Goal: Task Accomplishment & Management: Manage account settings

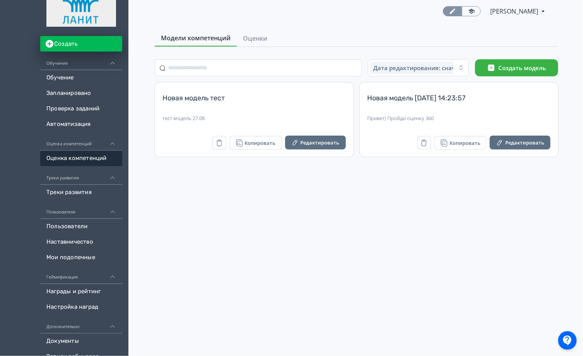
scroll to position [29, 0]
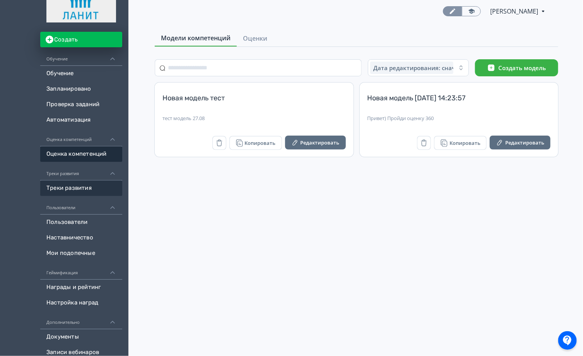
click at [90, 189] on link "Треки развития" at bounding box center [81, 187] width 82 height 15
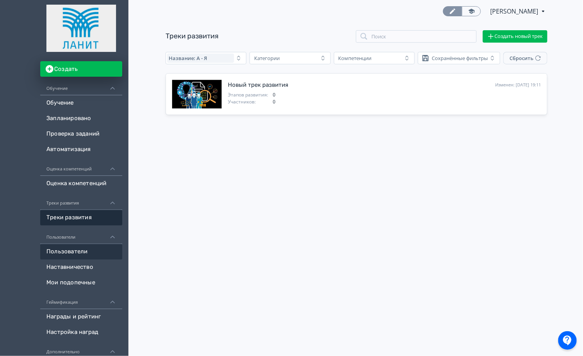
click at [84, 248] on link "Пользователи" at bounding box center [81, 251] width 82 height 15
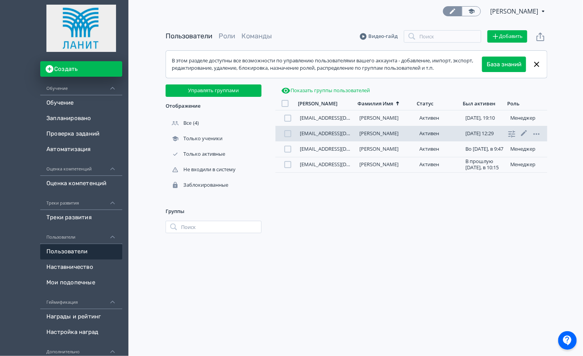
click at [288, 135] on div at bounding box center [287, 133] width 7 height 7
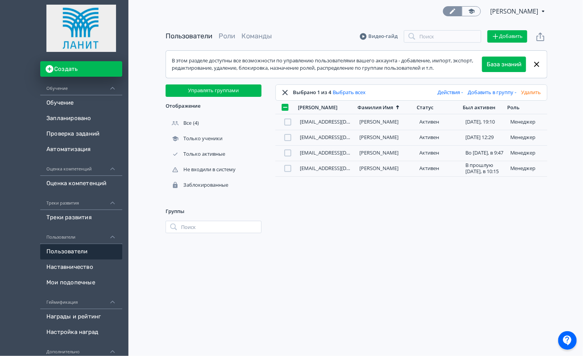
click at [451, 91] on button "Действия" at bounding box center [451, 92] width 30 height 12
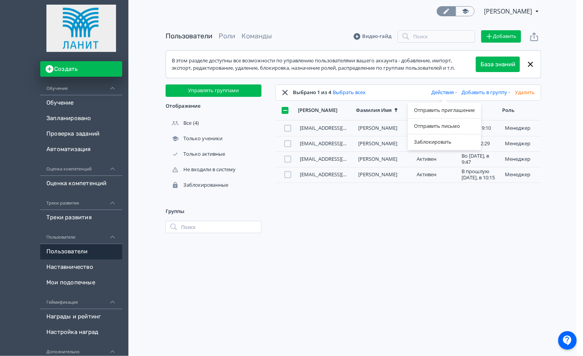
click at [502, 225] on div "Отправить приглашение Отправить письмо Заблокировать" at bounding box center [291, 178] width 583 height 356
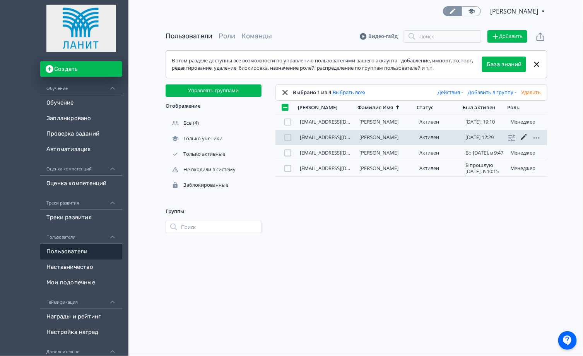
click at [524, 137] on icon at bounding box center [524, 137] width 6 height 6
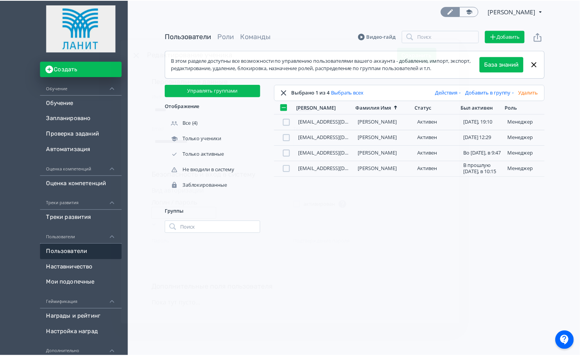
scroll to position [8, 0]
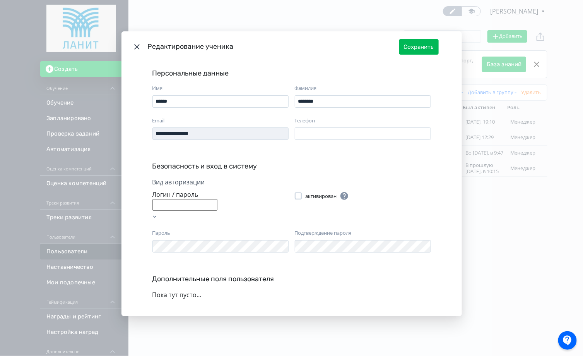
click at [472, 29] on div "**********" at bounding box center [291, 178] width 583 height 356
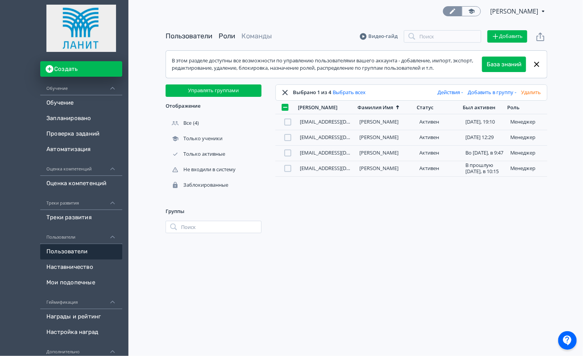
click at [227, 38] on link "Роли" at bounding box center [227, 36] width 17 height 9
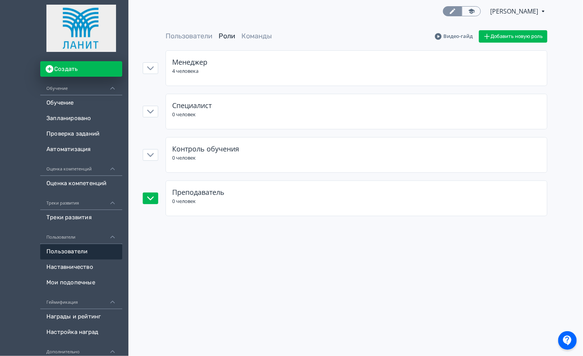
click at [199, 194] on span "Преподаватель" at bounding box center [198, 191] width 52 height 9
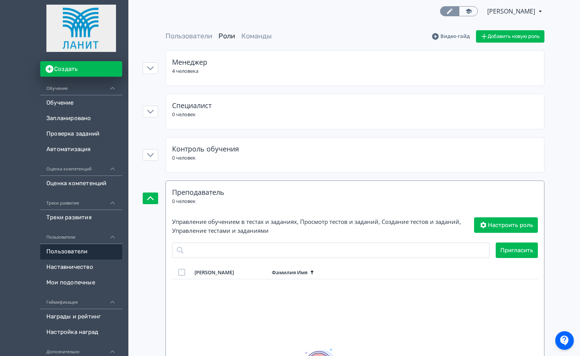
scroll to position [19, 0]
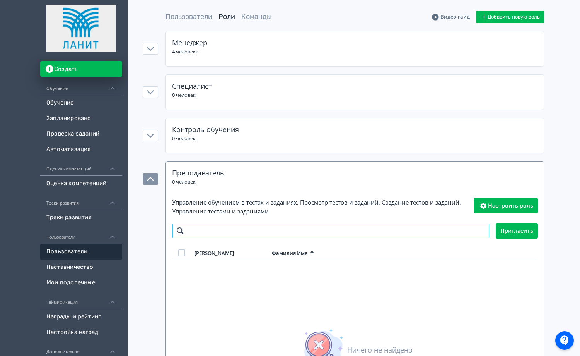
click at [203, 229] on input "search" at bounding box center [331, 230] width 318 height 15
type input "******"
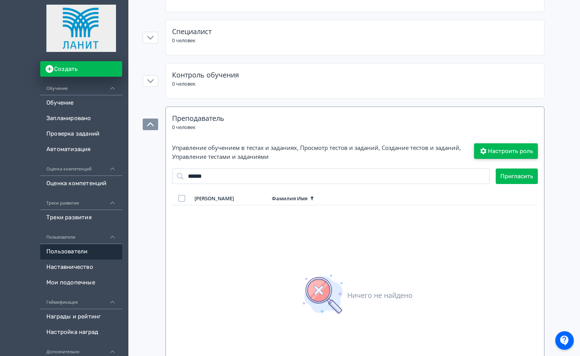
click at [506, 148] on button "Настроить роль" at bounding box center [506, 150] width 64 height 15
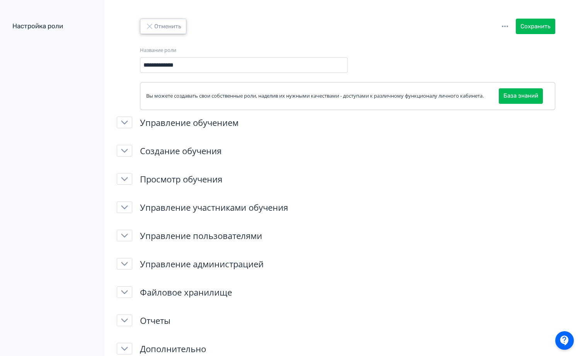
click at [173, 24] on button "Отменить" at bounding box center [163, 26] width 46 height 15
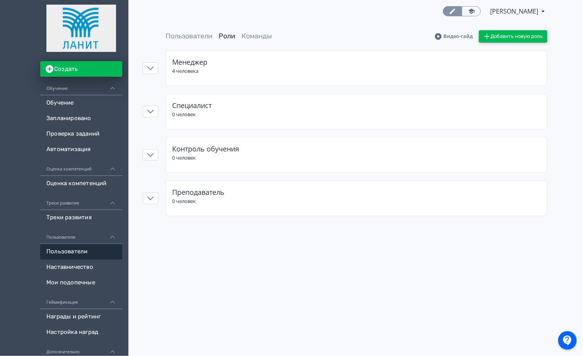
click at [515, 35] on button "Добавить новую роль" at bounding box center [513, 36] width 68 height 12
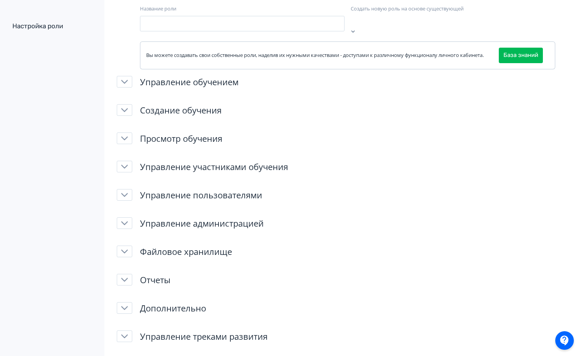
scroll to position [47, 0]
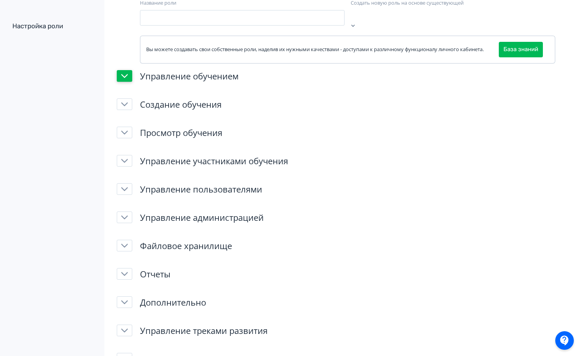
click at [124, 74] on icon "button" at bounding box center [124, 75] width 7 height 7
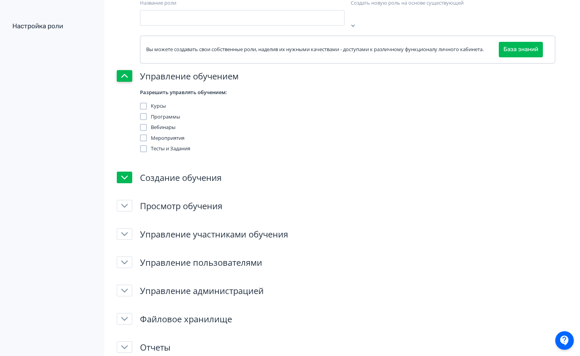
scroll to position [0, 0]
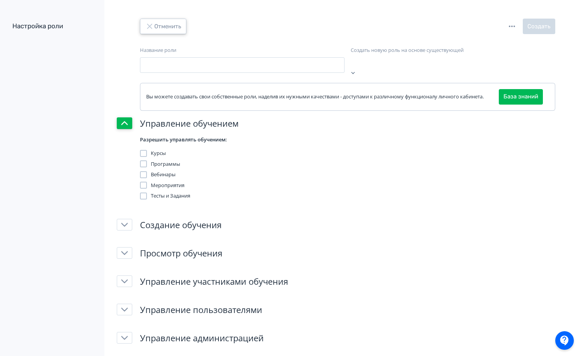
click at [153, 29] on icon "button" at bounding box center [149, 26] width 9 height 9
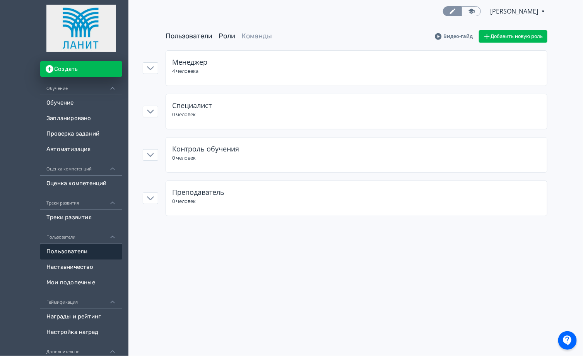
click at [204, 37] on link "Пользователи" at bounding box center [189, 36] width 47 height 9
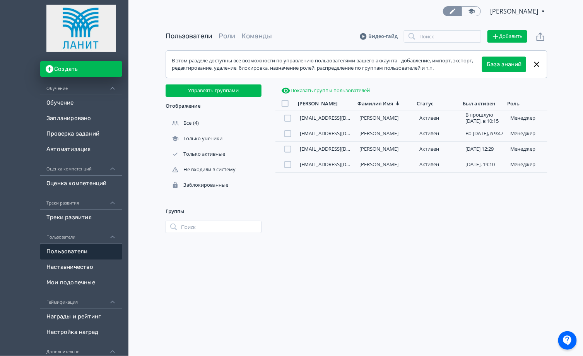
click at [226, 32] on span "Роли" at bounding box center [227, 36] width 17 height 10
click at [229, 36] on link "Роли" at bounding box center [227, 36] width 17 height 9
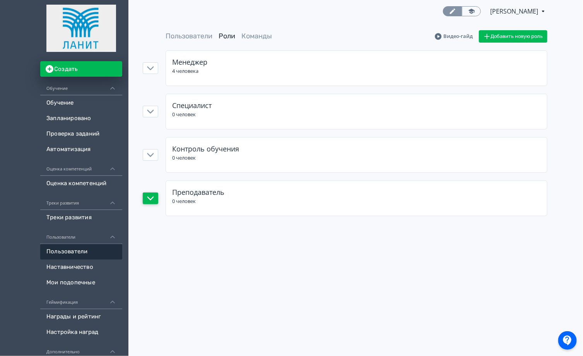
click at [152, 197] on icon "button" at bounding box center [150, 198] width 7 height 4
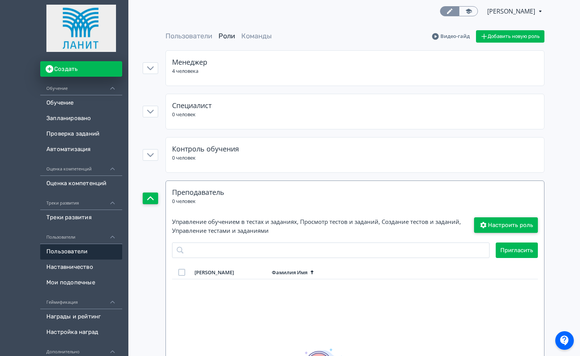
click at [496, 219] on button "Настроить роль" at bounding box center [506, 224] width 64 height 15
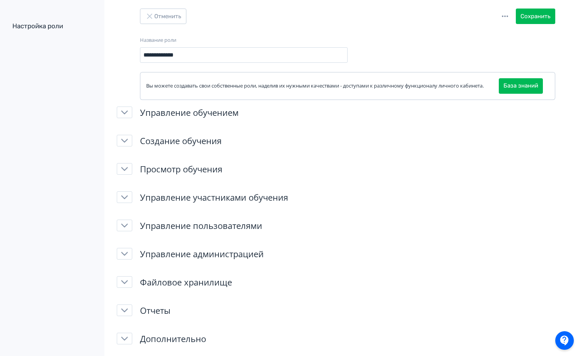
scroll to position [20, 0]
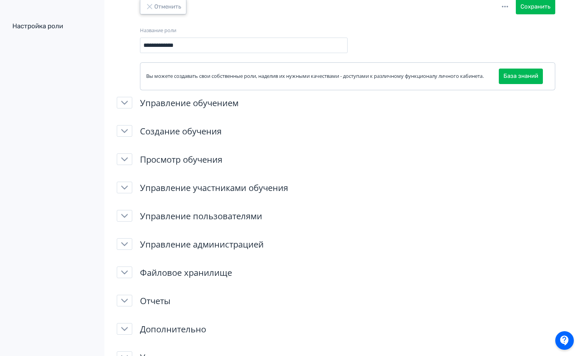
click at [150, 7] on icon "button" at bounding box center [149, 6] width 9 height 9
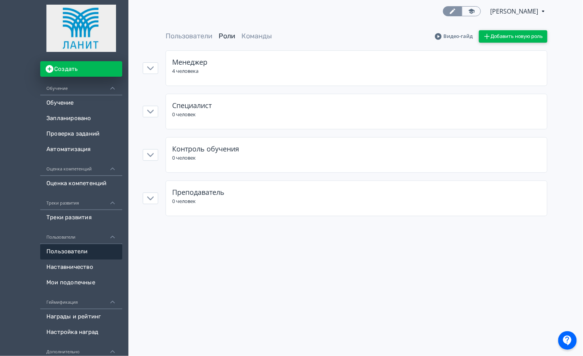
click at [500, 41] on button "Добавить новую роль" at bounding box center [513, 36] width 68 height 12
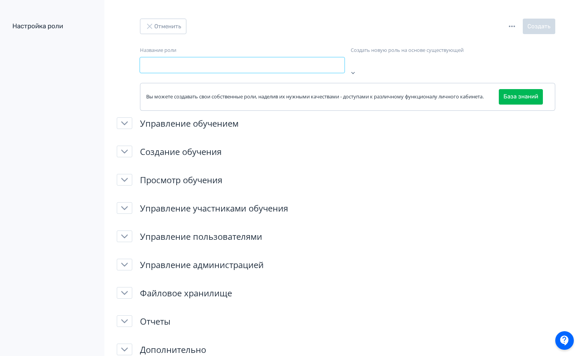
click at [332, 62] on input "Название роли" at bounding box center [242, 64] width 205 height 15
click at [165, 63] on input "**********" at bounding box center [242, 64] width 205 height 15
type input "**********"
click at [294, 73] on div "**********" at bounding box center [242, 61] width 205 height 30
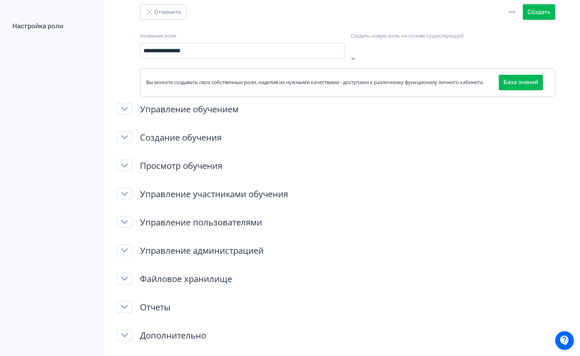
scroll to position [32, 0]
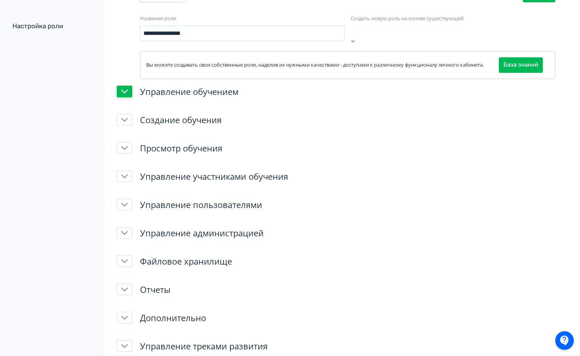
click at [123, 89] on icon "button" at bounding box center [124, 91] width 7 height 7
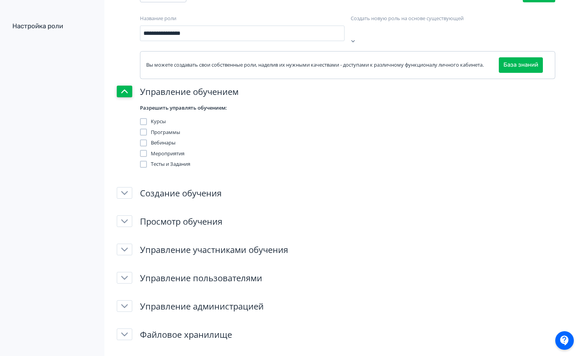
click at [144, 121] on div at bounding box center [143, 121] width 7 height 7
click at [122, 221] on icon "button" at bounding box center [124, 220] width 7 height 7
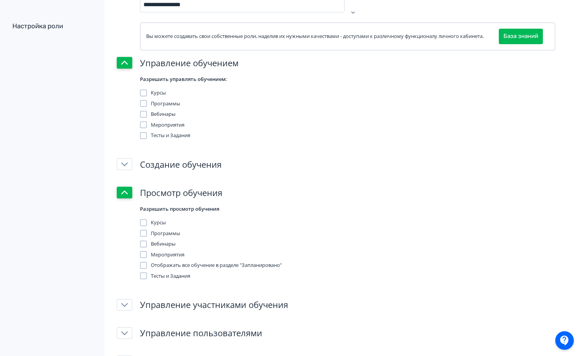
scroll to position [80, 0]
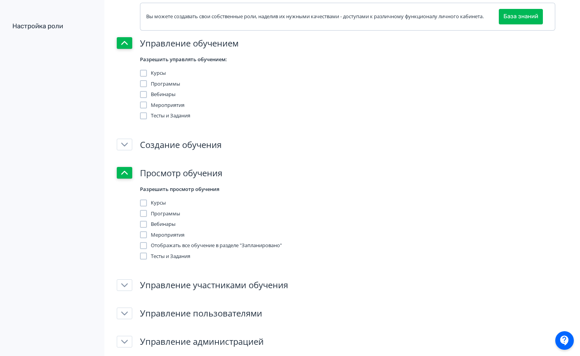
click at [146, 203] on div at bounding box center [143, 202] width 7 height 7
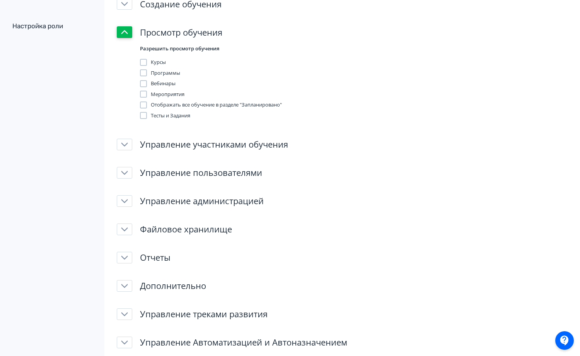
scroll to position [227, 0]
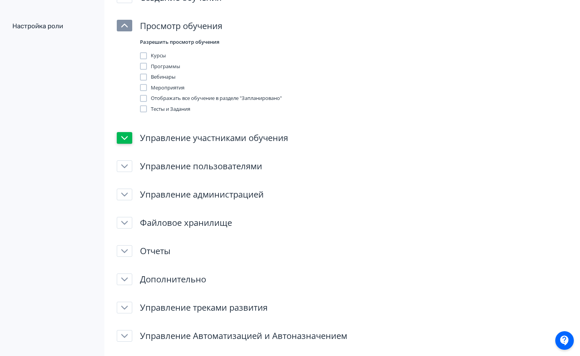
click at [120, 135] on button "button" at bounding box center [124, 138] width 15 height 12
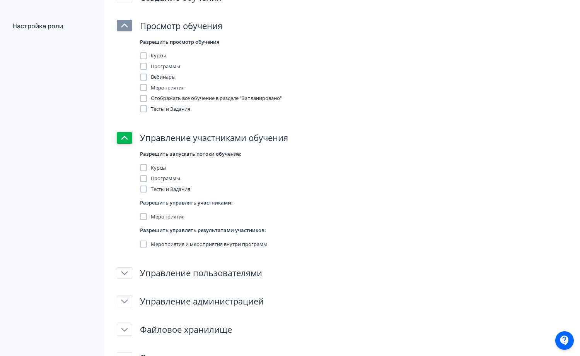
click at [120, 135] on button "button" at bounding box center [124, 138] width 15 height 12
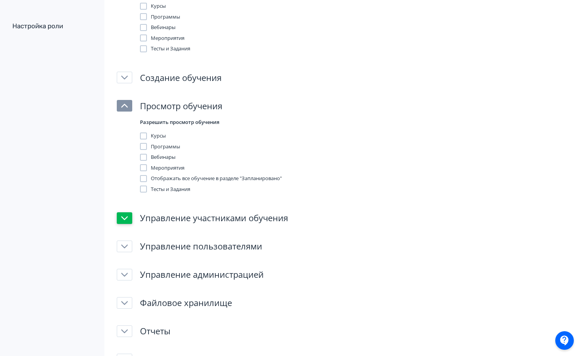
scroll to position [130, 0]
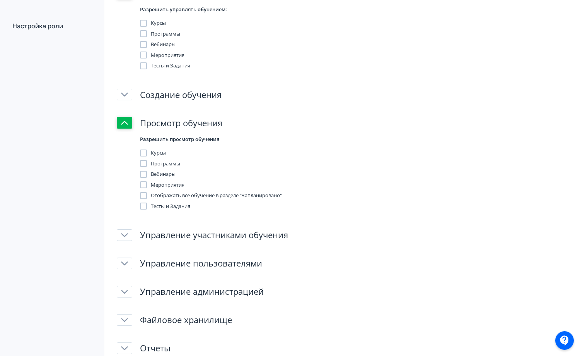
click at [126, 120] on icon "button" at bounding box center [124, 122] width 7 height 7
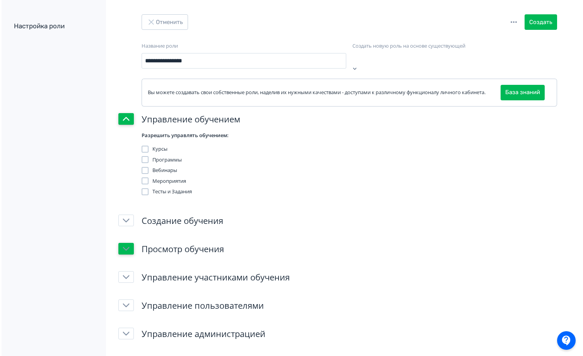
scroll to position [0, 0]
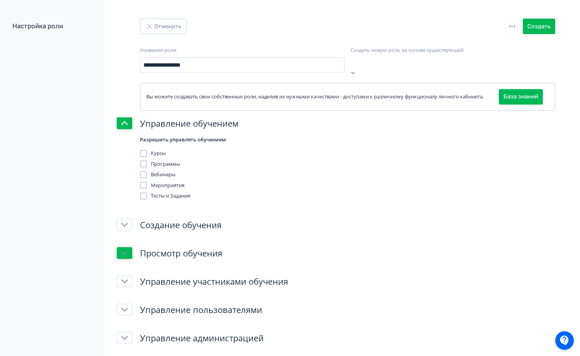
click at [127, 120] on icon "button" at bounding box center [124, 123] width 7 height 7
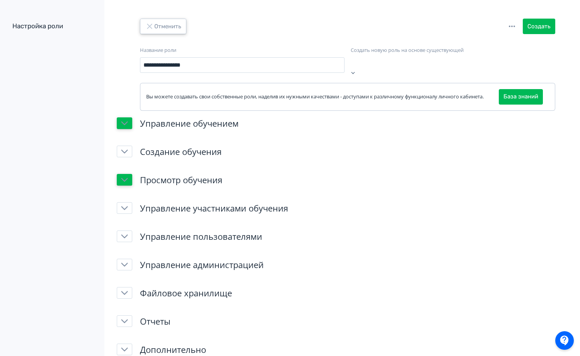
click at [163, 27] on button "Отменить" at bounding box center [163, 26] width 46 height 15
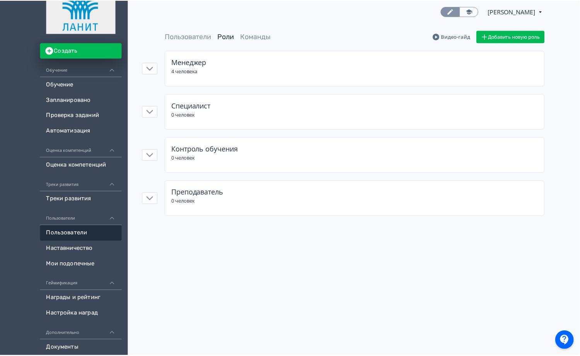
scroll to position [39, 0]
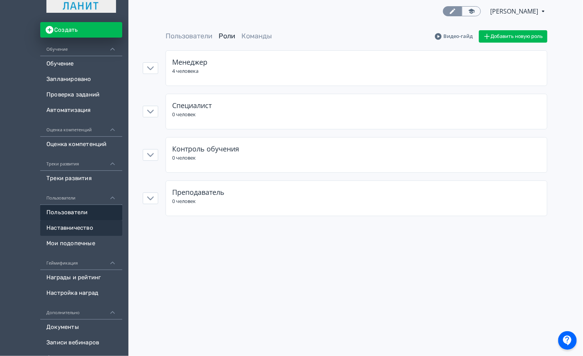
click at [72, 226] on link "Наставничество" at bounding box center [81, 227] width 82 height 15
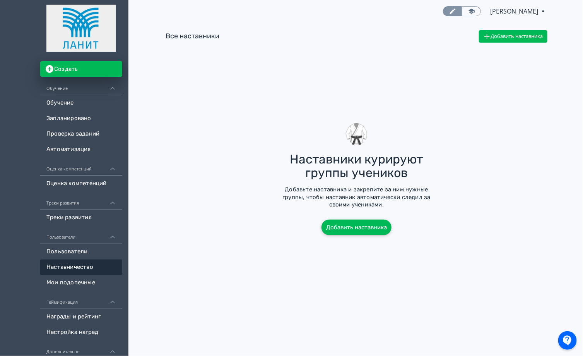
click at [344, 231] on button "Добавить наставника" at bounding box center [357, 226] width 70 height 15
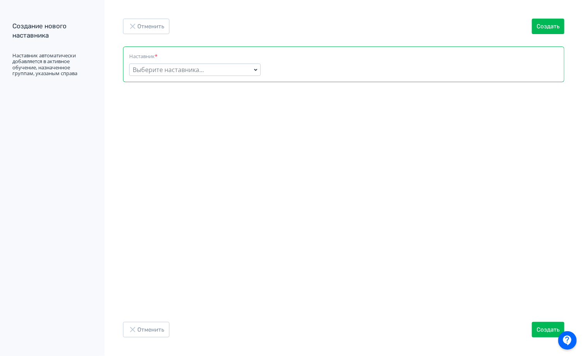
click at [227, 72] on div "Выберите наставника..." at bounding box center [195, 69] width 132 height 12
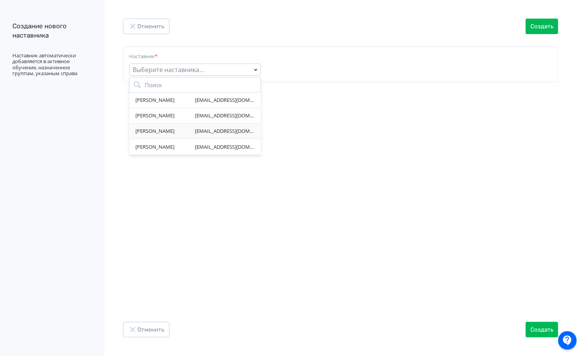
click at [180, 128] on div "[PERSON_NAME]" at bounding box center [165, 131] width 60 height 8
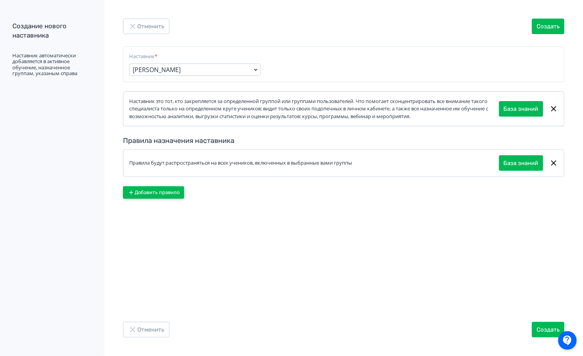
click at [139, 190] on button "Добавить правило" at bounding box center [153, 192] width 61 height 12
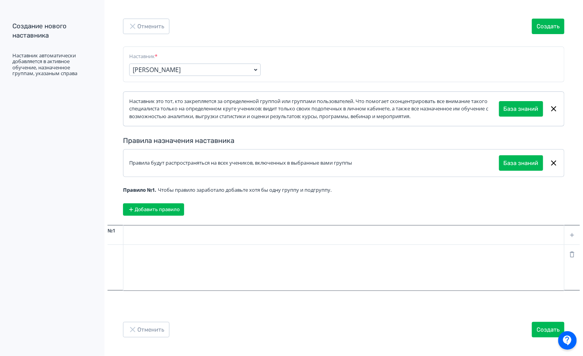
click at [576, 233] on div at bounding box center [571, 234] width 15 height 19
click at [573, 234] on icon at bounding box center [572, 235] width 4 height 4
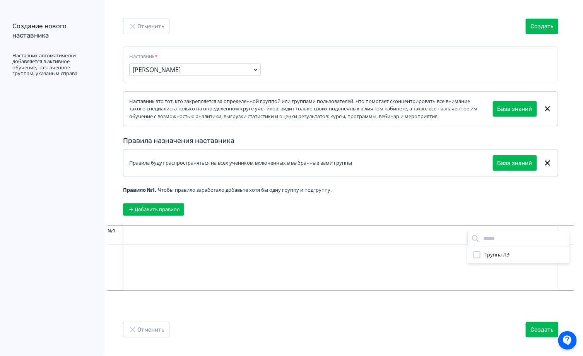
click at [493, 255] on span "Группа ЛЭ" at bounding box center [496, 255] width 25 height 8
click at [467, 314] on div "Группа ЛЭ" at bounding box center [291, 178] width 583 height 356
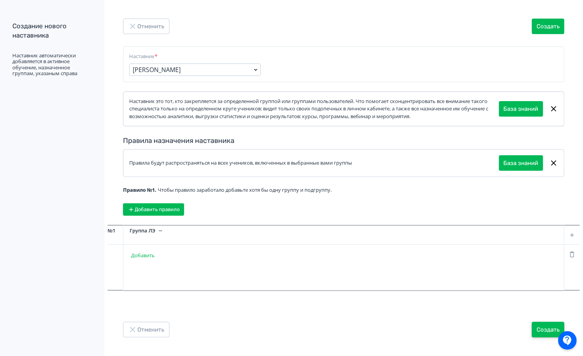
click at [537, 327] on button "Создать" at bounding box center [548, 329] width 32 height 15
click at [135, 22] on icon "button" at bounding box center [132, 26] width 9 height 9
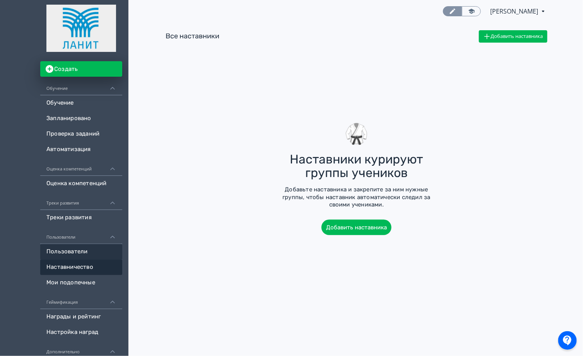
click at [67, 253] on link "Пользователи" at bounding box center [81, 251] width 82 height 15
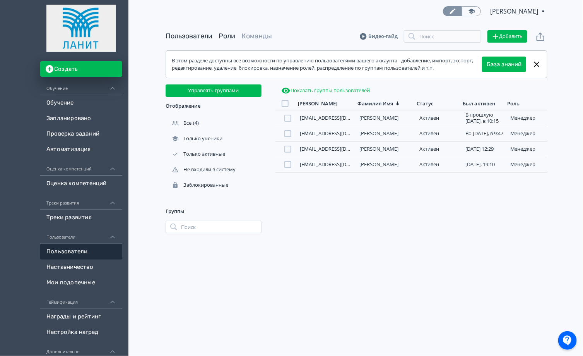
click at [223, 35] on link "Роли" at bounding box center [227, 36] width 17 height 9
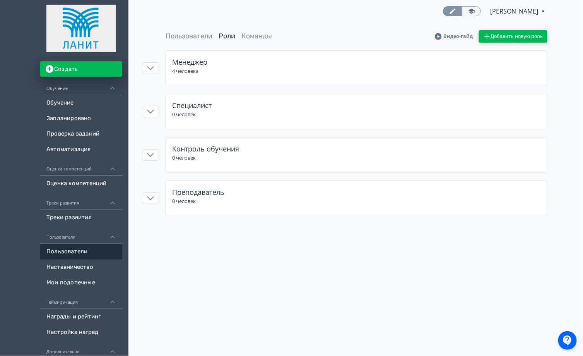
click at [510, 33] on button "Добавить новую роль" at bounding box center [513, 36] width 68 height 12
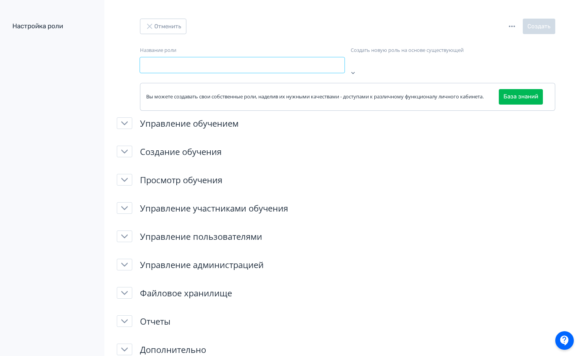
click at [200, 62] on input "Название роли" at bounding box center [242, 64] width 205 height 15
type input "*********"
click at [131, 127] on button "button" at bounding box center [124, 123] width 15 height 12
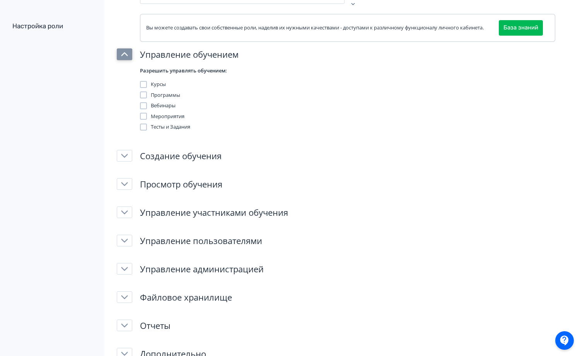
scroll to position [70, 0]
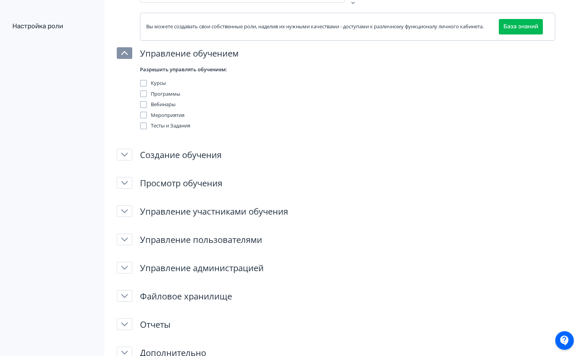
click at [144, 83] on div at bounding box center [143, 83] width 7 height 7
click at [122, 51] on icon "button" at bounding box center [124, 53] width 7 height 7
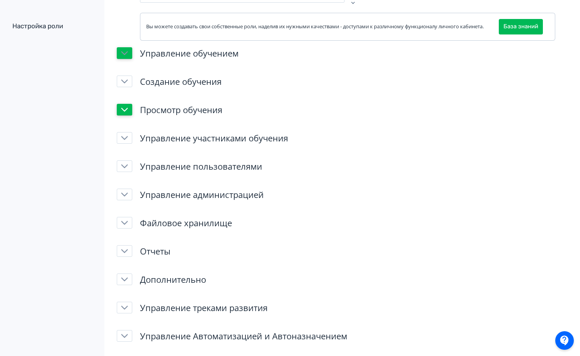
click at [127, 112] on icon "button" at bounding box center [124, 109] width 7 height 7
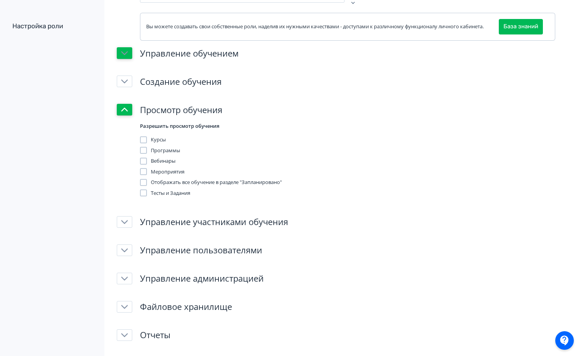
click at [142, 138] on div at bounding box center [143, 139] width 7 height 7
click at [145, 149] on div at bounding box center [143, 150] width 7 height 7
click at [145, 161] on div at bounding box center [143, 160] width 7 height 7
click at [145, 171] on div at bounding box center [143, 171] width 7 height 7
click at [146, 194] on div at bounding box center [143, 192] width 7 height 7
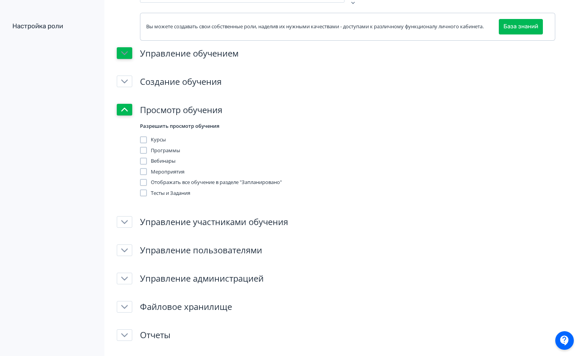
click at [145, 181] on div at bounding box center [143, 182] width 7 height 7
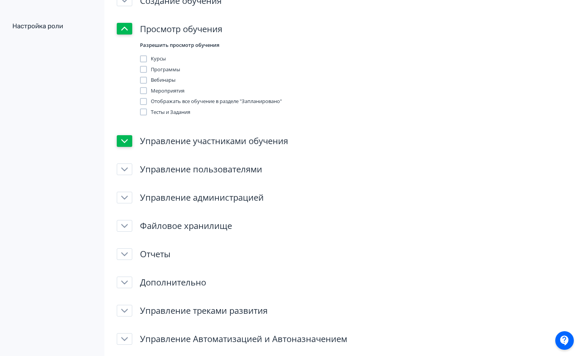
click at [124, 141] on icon "button" at bounding box center [124, 140] width 7 height 7
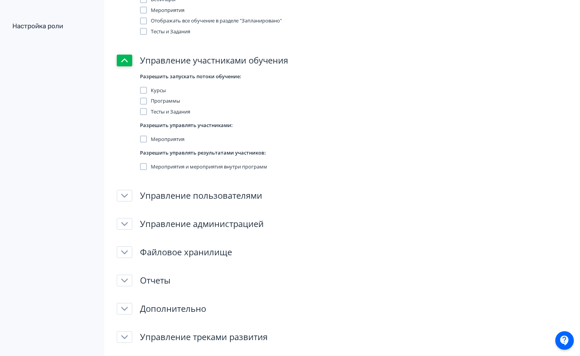
scroll to position [239, 0]
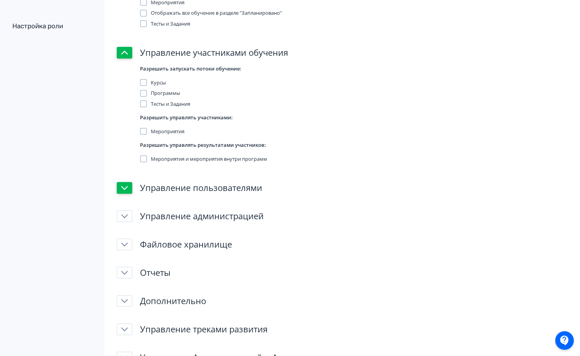
click at [125, 186] on icon "button" at bounding box center [124, 187] width 7 height 7
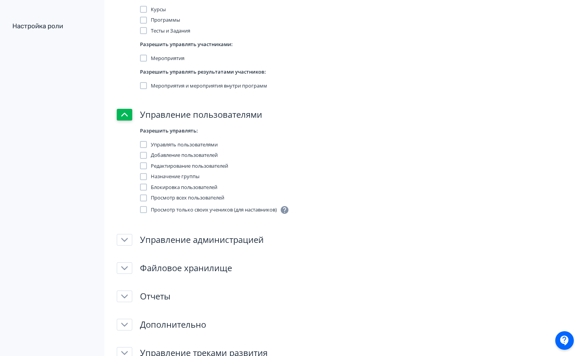
scroll to position [315, 0]
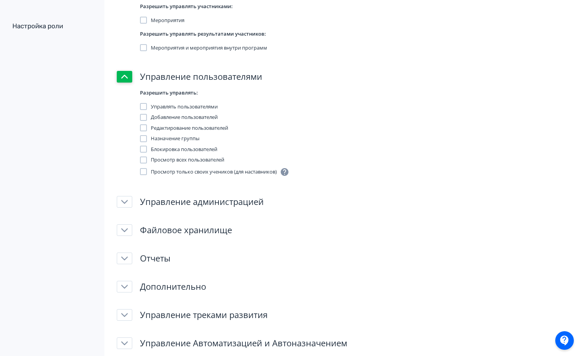
click at [142, 171] on div at bounding box center [143, 171] width 7 height 7
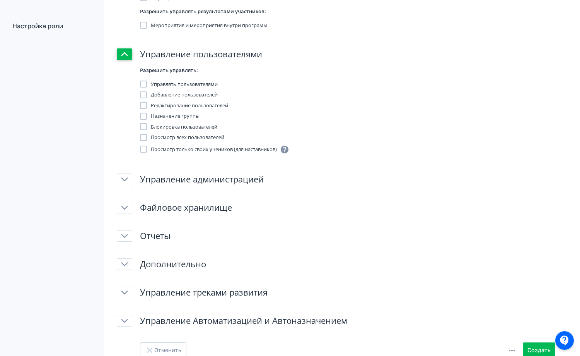
scroll to position [402, 0]
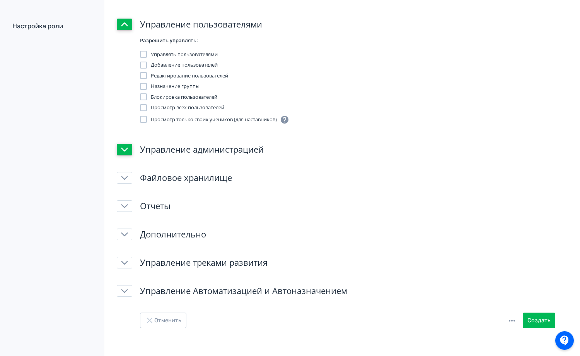
click at [124, 150] on icon "button" at bounding box center [124, 149] width 7 height 7
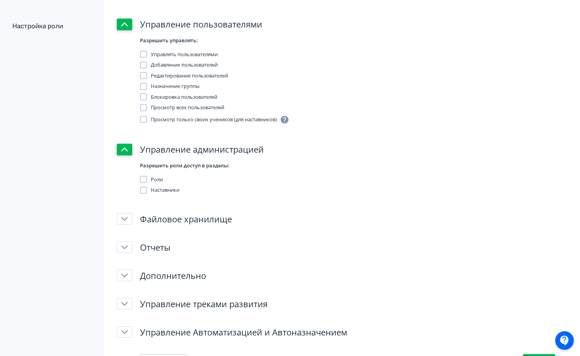
click at [124, 150] on icon "button" at bounding box center [124, 149] width 7 height 7
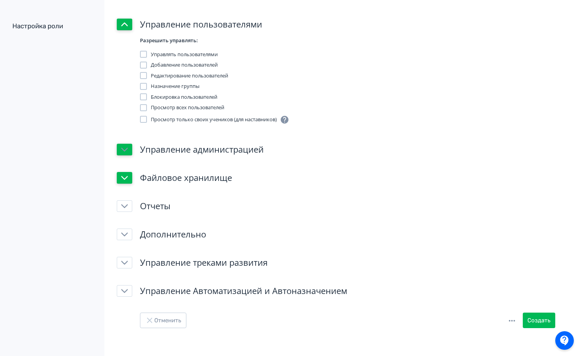
click at [123, 178] on icon "button" at bounding box center [124, 177] width 7 height 7
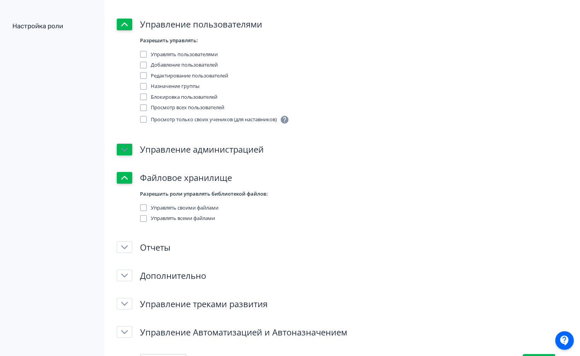
click at [123, 178] on icon "button" at bounding box center [124, 177] width 7 height 7
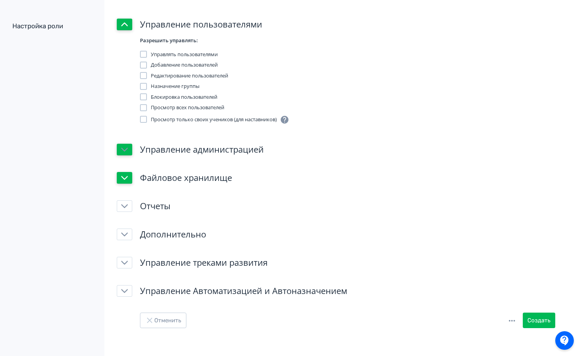
scroll to position [404, 0]
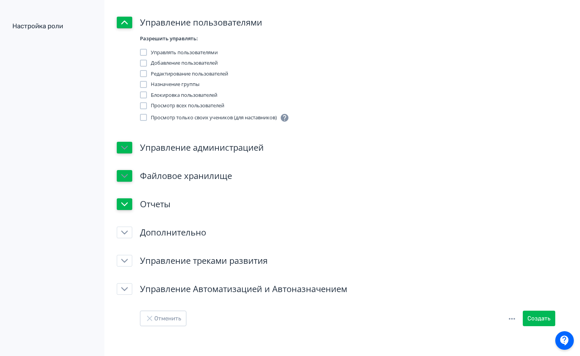
click at [129, 203] on button "button" at bounding box center [124, 204] width 15 height 12
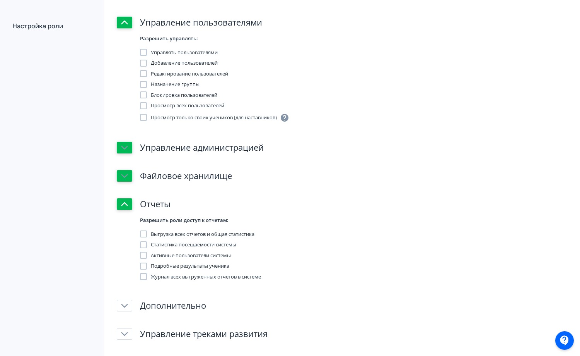
click at [128, 201] on button "button" at bounding box center [124, 204] width 15 height 12
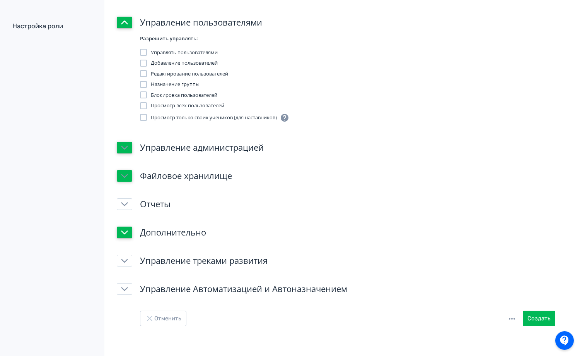
click at [129, 233] on button "button" at bounding box center [124, 232] width 15 height 12
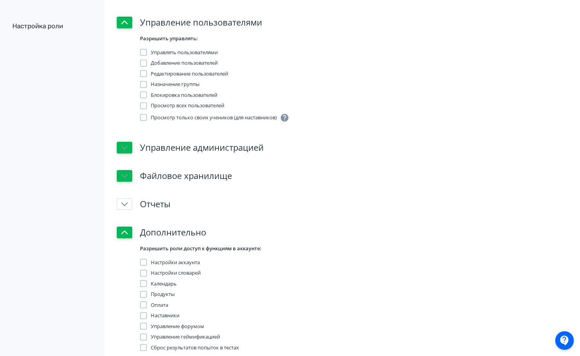
click at [129, 233] on button "button" at bounding box center [124, 232] width 15 height 12
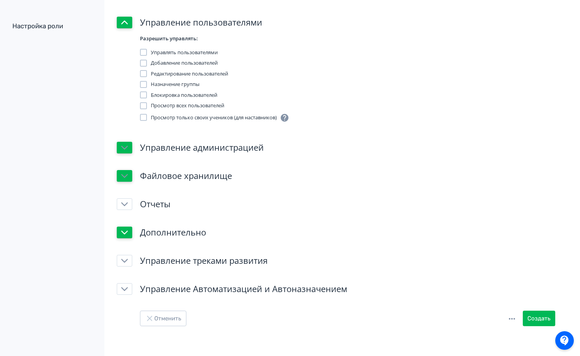
click at [126, 234] on button "button" at bounding box center [124, 232] width 15 height 12
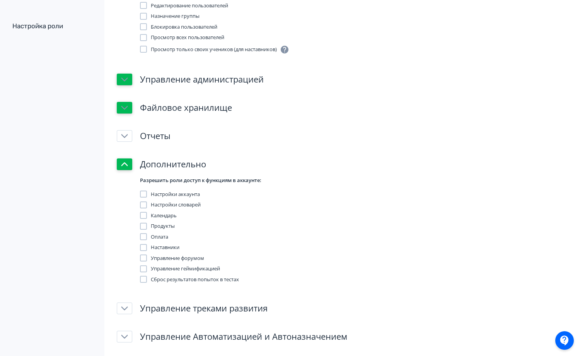
scroll to position [520, 0]
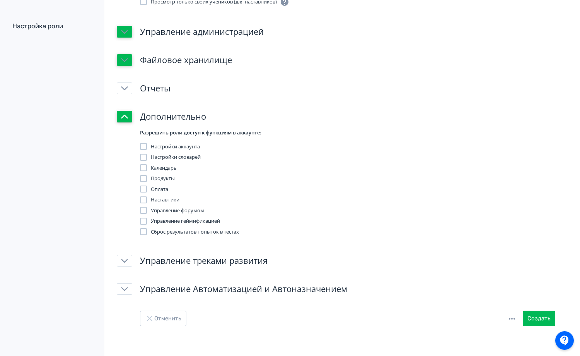
click at [121, 113] on icon "button" at bounding box center [124, 116] width 7 height 7
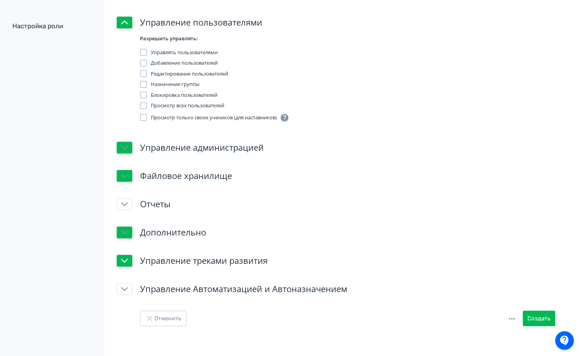
click at [126, 264] on button "button" at bounding box center [124, 261] width 15 height 12
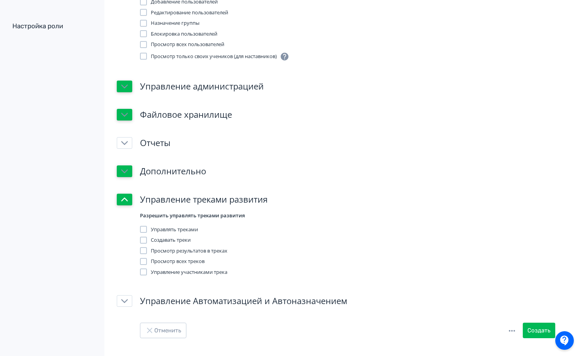
scroll to position [477, 0]
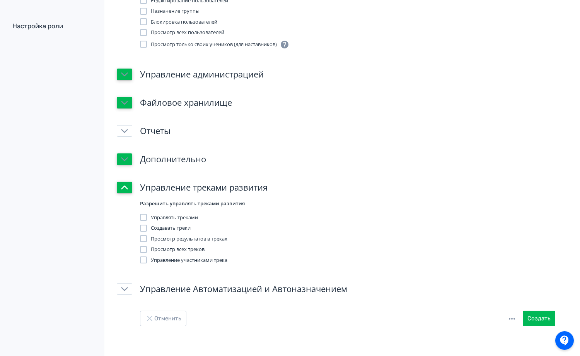
click at [124, 187] on icon "button" at bounding box center [124, 187] width 7 height 7
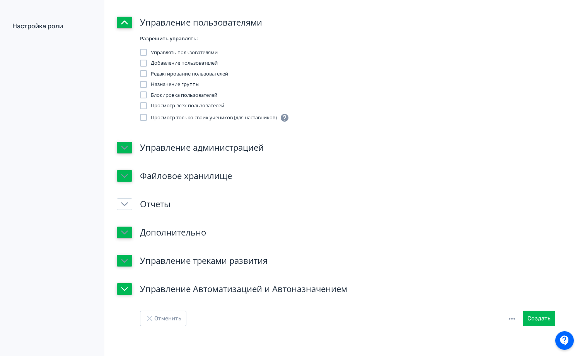
click at [125, 286] on icon "button" at bounding box center [124, 288] width 7 height 7
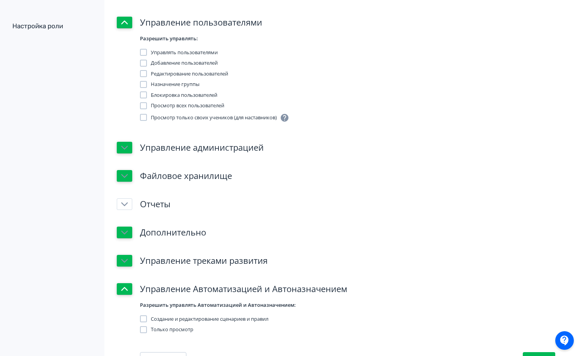
scroll to position [445, 0]
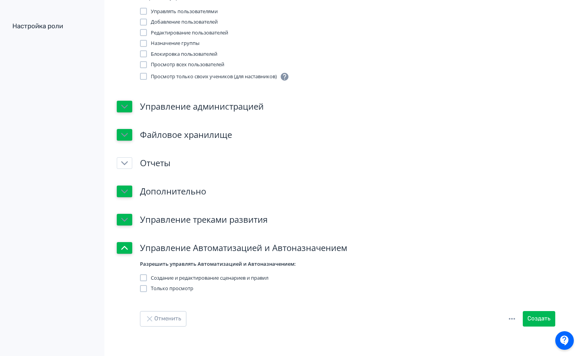
click at [126, 249] on icon "button" at bounding box center [124, 247] width 7 height 7
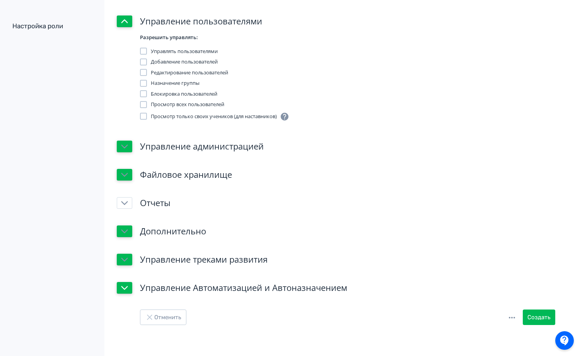
scroll to position [404, 0]
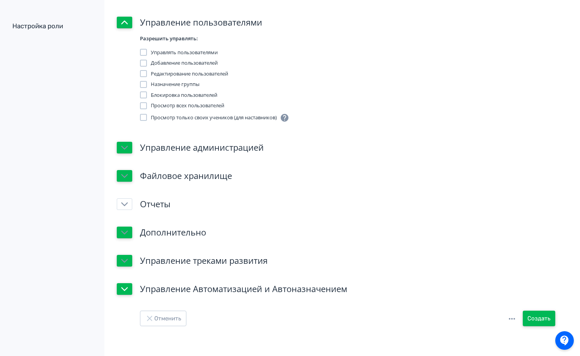
click at [541, 314] on button "Создать" at bounding box center [539, 317] width 32 height 15
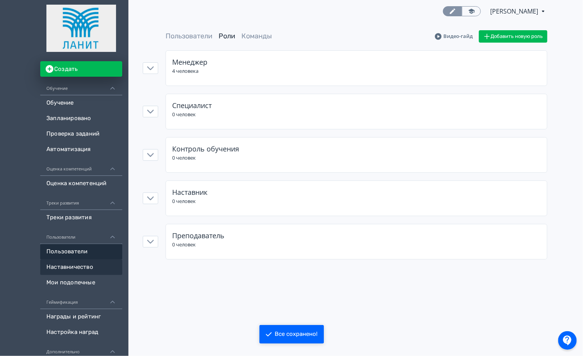
click at [74, 269] on link "Наставничество" at bounding box center [81, 266] width 82 height 15
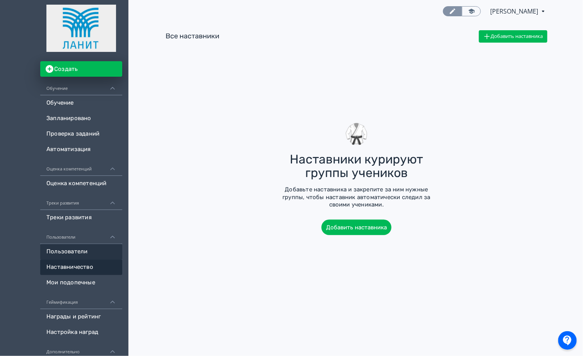
click at [75, 250] on link "Пользователи" at bounding box center [81, 251] width 82 height 15
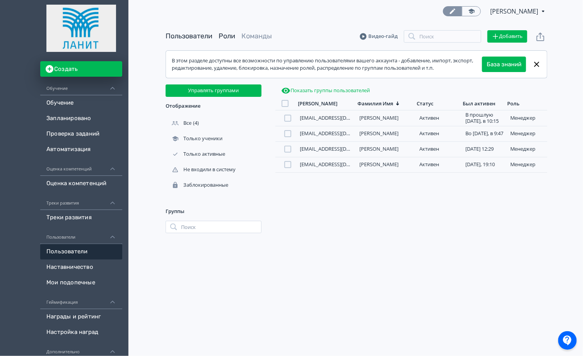
click at [226, 35] on link "Роли" at bounding box center [227, 36] width 17 height 9
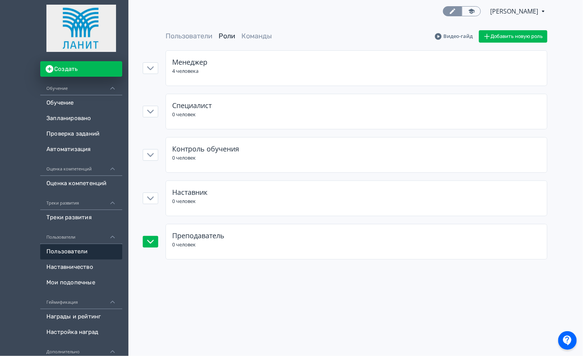
click at [188, 231] on span "Преподаватель" at bounding box center [198, 235] width 52 height 9
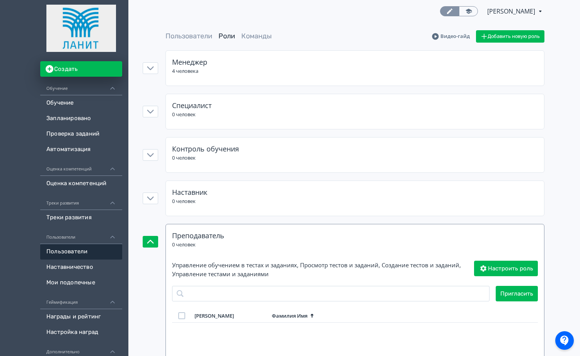
click at [188, 231] on span "Преподаватель" at bounding box center [198, 235] width 52 height 9
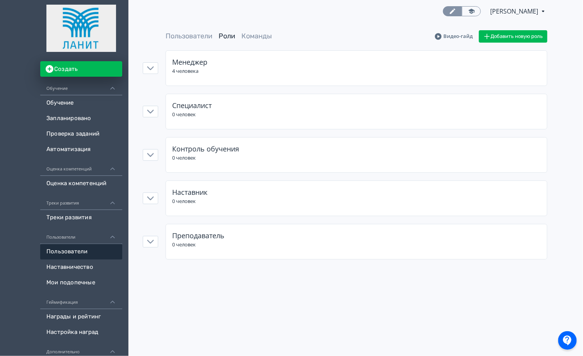
click at [158, 196] on div "Пользователи [PERSON_NAME] [PERSON_NAME] новую роль Менеджер 4 человека Специал…" at bounding box center [356, 144] width 453 height 229
click at [150, 197] on icon "button" at bounding box center [150, 198] width 7 height 7
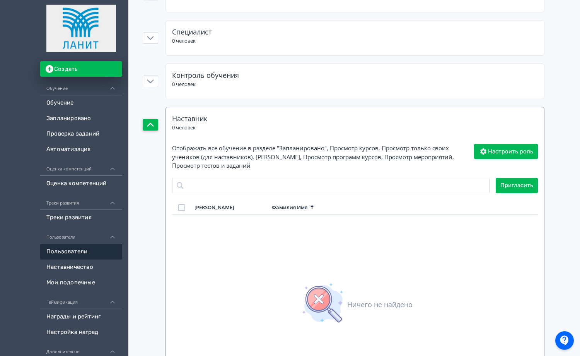
scroll to position [96, 0]
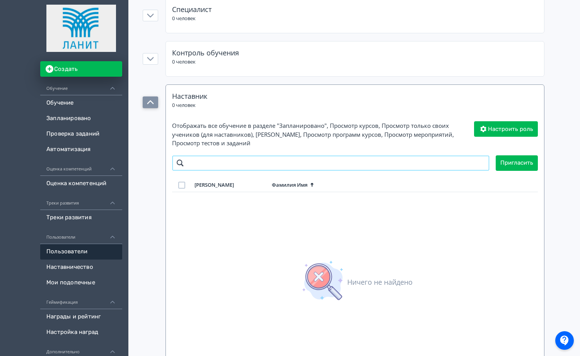
click at [249, 162] on input "search" at bounding box center [331, 162] width 318 height 15
type input "******"
click at [510, 130] on button "Настроить роль" at bounding box center [506, 128] width 64 height 15
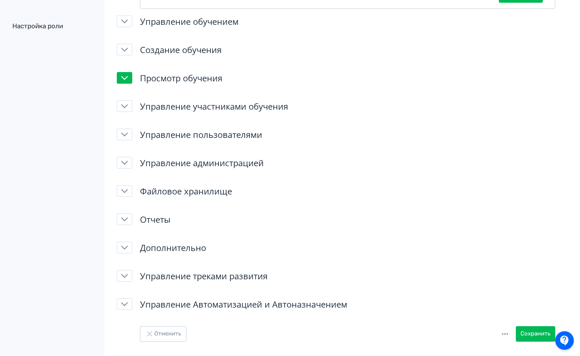
scroll to position [117, 0]
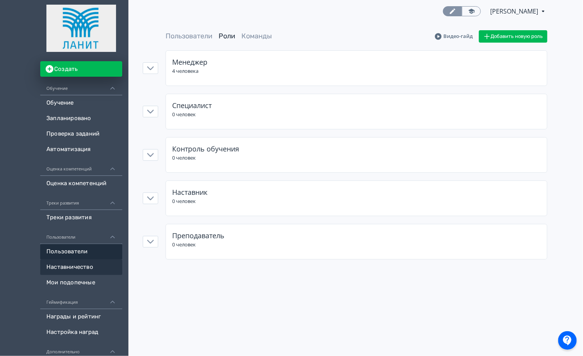
click at [85, 267] on link "Наставничество" at bounding box center [81, 266] width 82 height 15
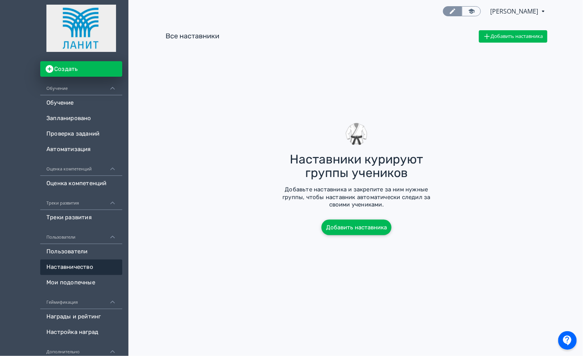
click at [366, 231] on button "Добавить наставника" at bounding box center [357, 226] width 70 height 15
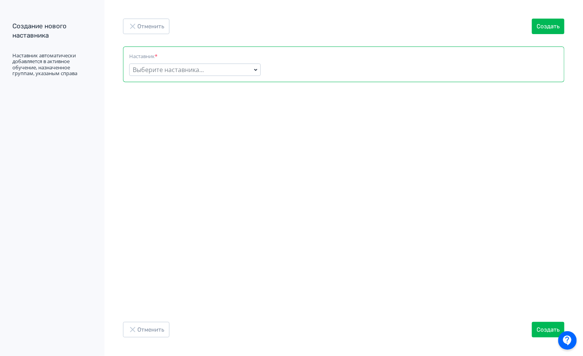
click at [227, 69] on div "Выберите наставника..." at bounding box center [195, 69] width 132 height 12
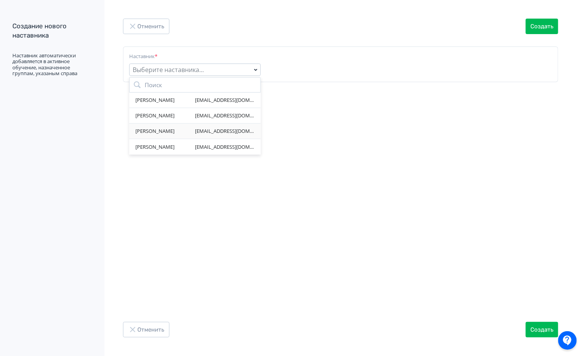
click at [182, 127] on div "[PERSON_NAME]" at bounding box center [165, 131] width 60 height 8
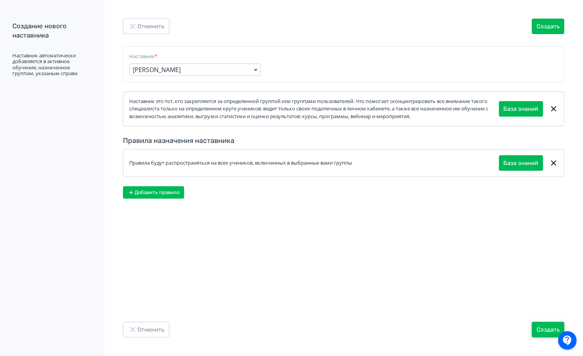
click at [549, 329] on button "Создать" at bounding box center [548, 329] width 32 height 15
click at [339, 253] on div "Наставник [PERSON_NAME] Наставник это тот, кто закрепляется за определенной гру…" at bounding box center [343, 171] width 479 height 250
click at [175, 195] on button "Добавить правило" at bounding box center [153, 192] width 61 height 12
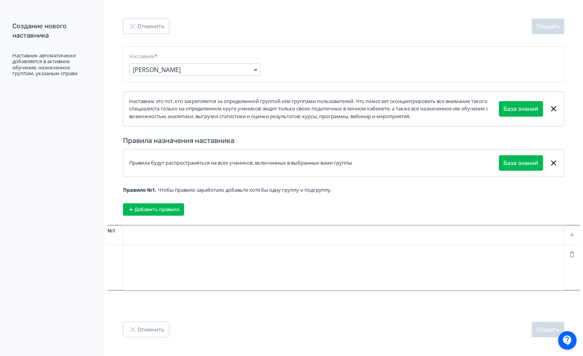
click at [572, 235] on icon at bounding box center [572, 234] width 7 height 7
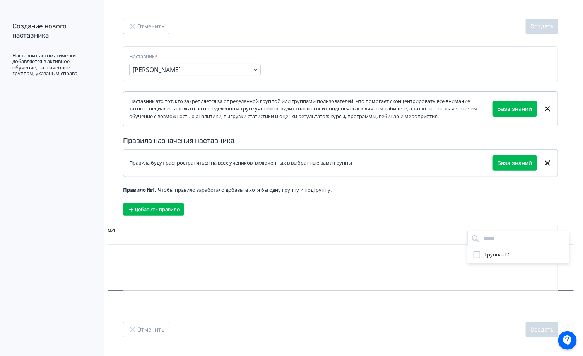
click at [489, 255] on span "Группа ЛЭ" at bounding box center [496, 255] width 25 height 8
click at [413, 303] on div "Группа ЛЭ" at bounding box center [291, 178] width 583 height 356
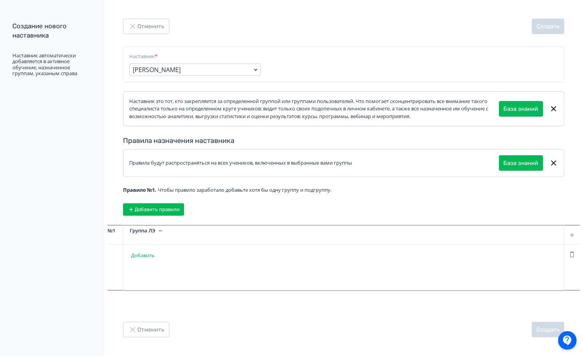
click at [149, 256] on button "Добавить" at bounding box center [143, 255] width 27 height 12
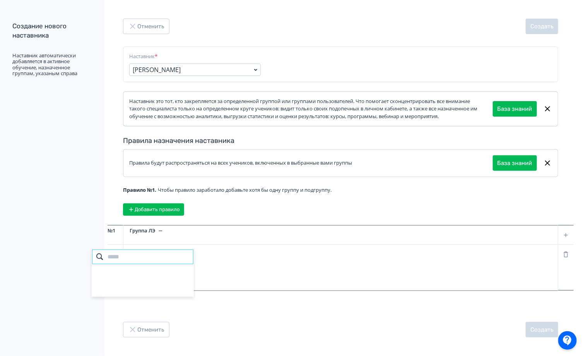
click at [149, 256] on input "search" at bounding box center [143, 256] width 102 height 15
click at [141, 233] on div at bounding box center [291, 178] width 583 height 356
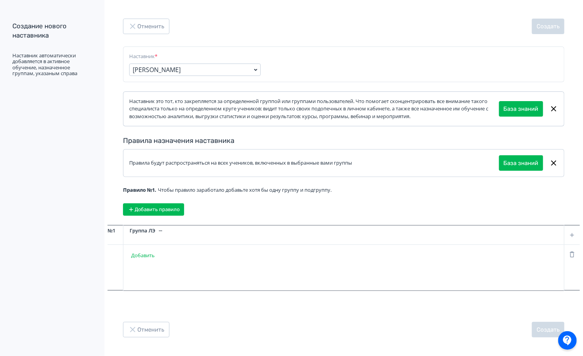
click at [576, 236] on div at bounding box center [571, 234] width 15 height 19
click at [433, 283] on div "Группа ЛЭ Добавить" at bounding box center [343, 257] width 441 height 65
click at [140, 25] on button "Отменить" at bounding box center [146, 26] width 46 height 15
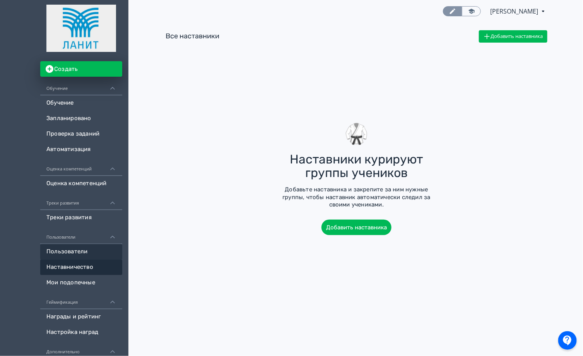
click at [75, 252] on link "Пользователи" at bounding box center [81, 251] width 82 height 15
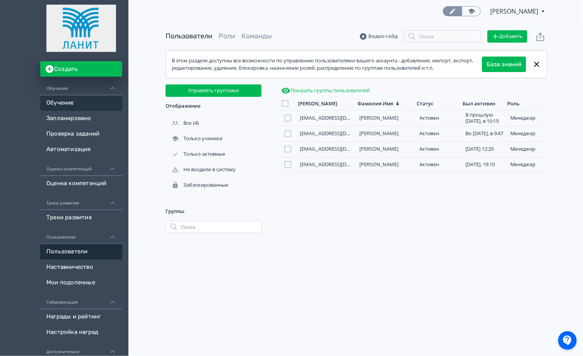
click at [65, 103] on link "Обучение" at bounding box center [81, 102] width 82 height 15
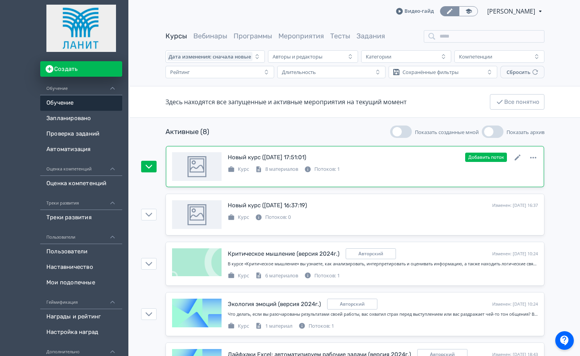
click at [332, 155] on div "Новый курс ([DATE] 17:51:01) Изменен: [DATE] 09:55 Добавить поток" at bounding box center [383, 157] width 310 height 10
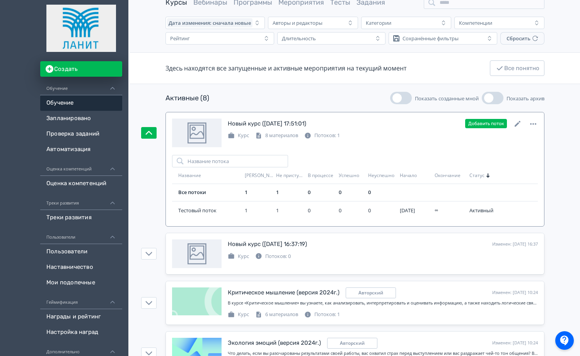
scroll to position [35, 0]
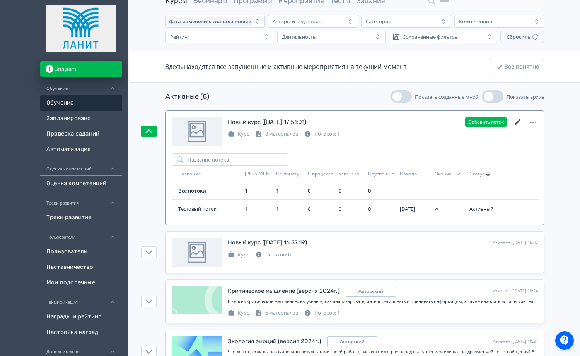
click at [523, 121] on icon at bounding box center [517, 122] width 9 height 9
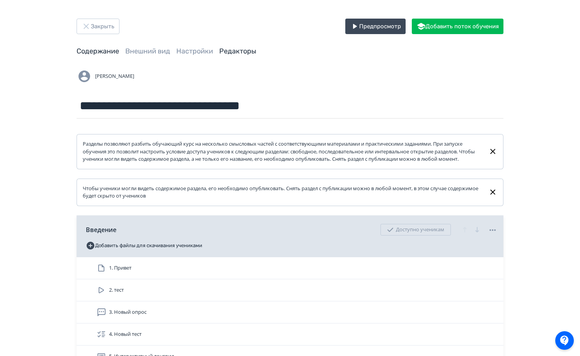
click at [231, 52] on link "Редакторы" at bounding box center [237, 51] width 37 height 9
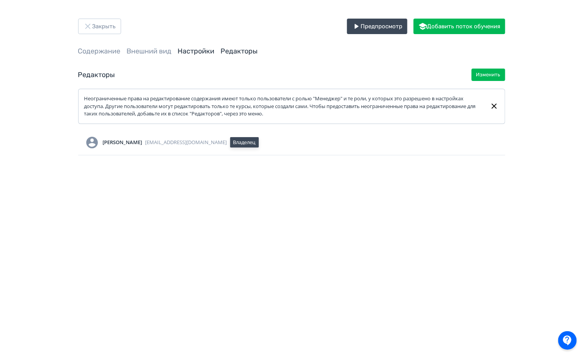
click at [201, 52] on link "Настройки" at bounding box center [196, 51] width 37 height 9
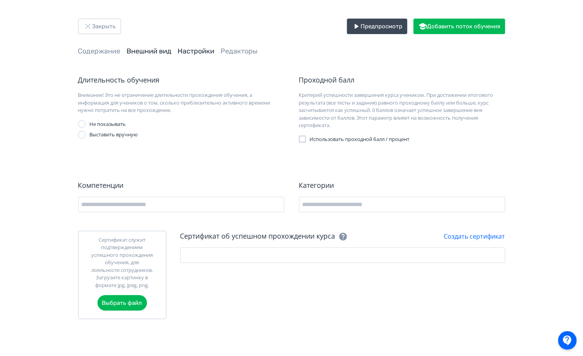
click at [156, 52] on link "Внешний вид" at bounding box center [149, 51] width 45 height 9
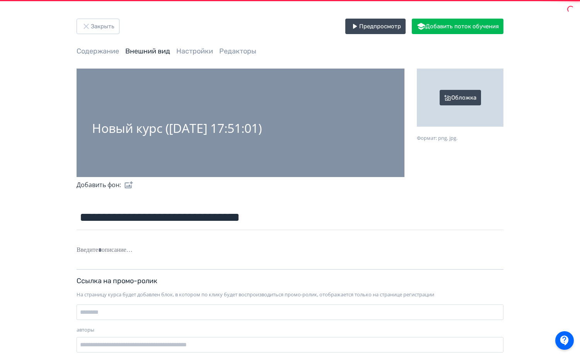
click at [156, 52] on link "Внешний вид" at bounding box center [147, 51] width 45 height 9
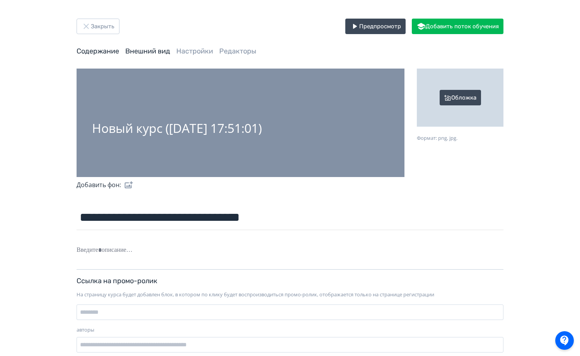
click at [100, 51] on link "Содержание" at bounding box center [98, 51] width 43 height 9
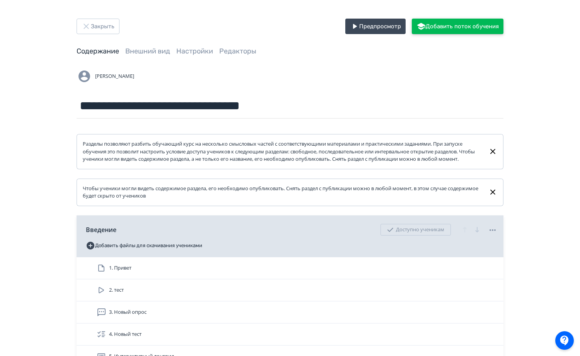
click at [434, 26] on button "Добавить поток обучения" at bounding box center [458, 26] width 92 height 15
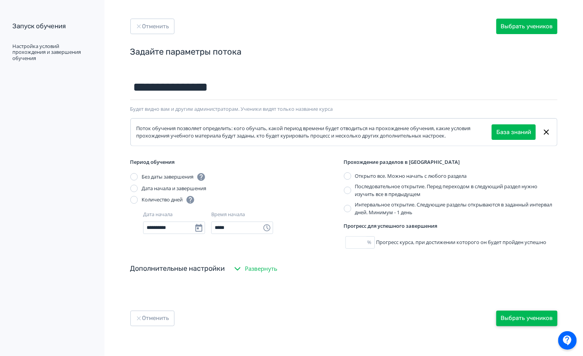
type input "**********"
click at [515, 315] on button "Выбрать учеников" at bounding box center [526, 317] width 61 height 15
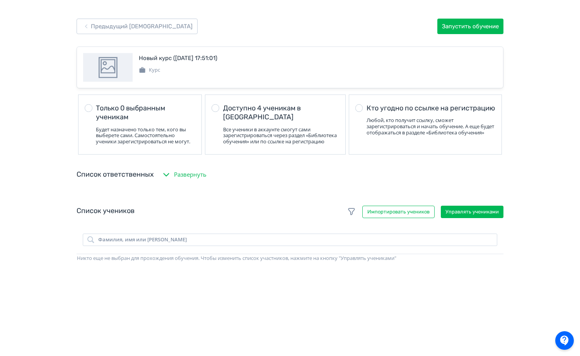
click at [176, 179] on span "Развернуть" at bounding box center [190, 174] width 32 height 9
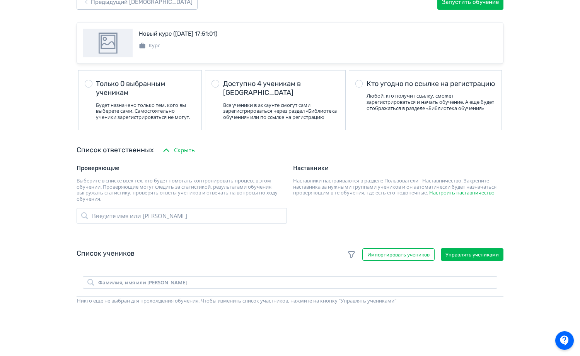
scroll to position [59, 0]
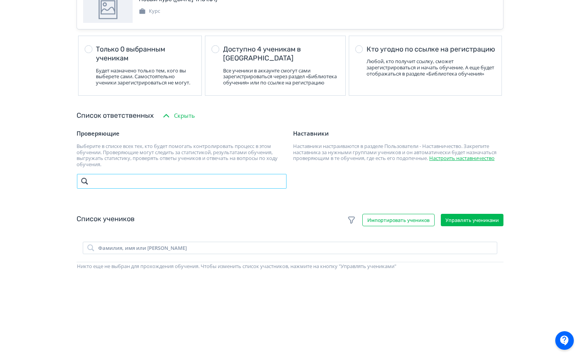
click at [143, 189] on input "search" at bounding box center [182, 180] width 210 height 15
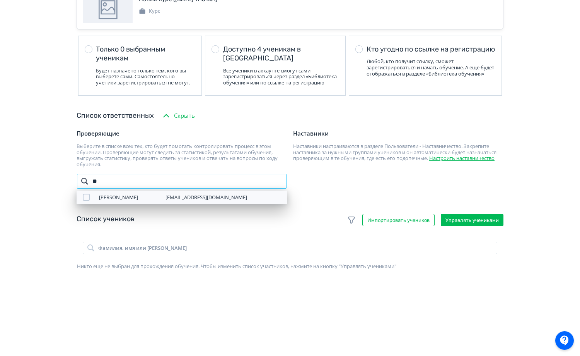
type input "**"
click at [121, 200] on span "[PERSON_NAME]" at bounding box center [118, 196] width 39 height 7
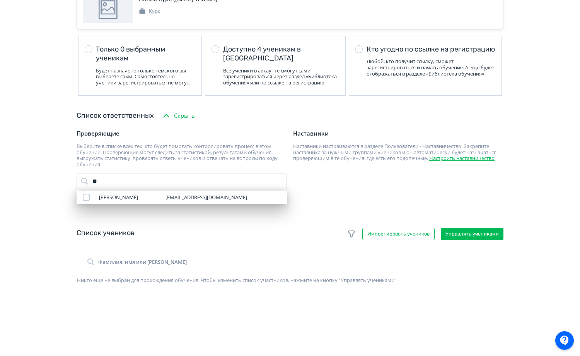
click at [358, 186] on div "Наставники Наставники настраиваются в разделе Пользователи - Наставничество. За…" at bounding box center [397, 169] width 214 height 79
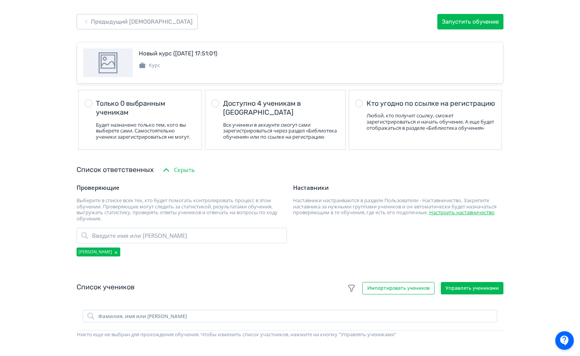
scroll to position [0, 0]
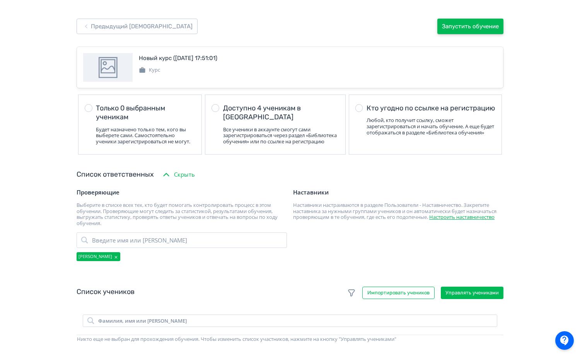
click at [474, 29] on button "Запустить обучение" at bounding box center [471, 26] width 66 height 15
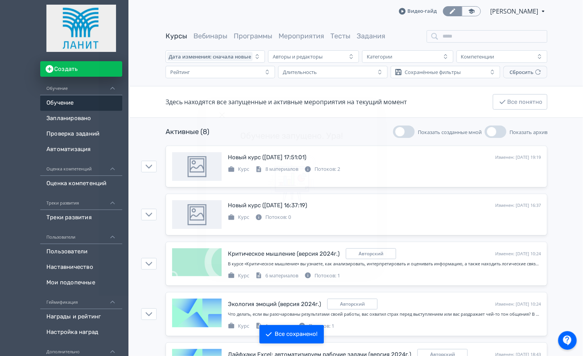
click at [551, 37] on div "Обучение запущено. Ура!" at bounding box center [291, 178] width 583 height 356
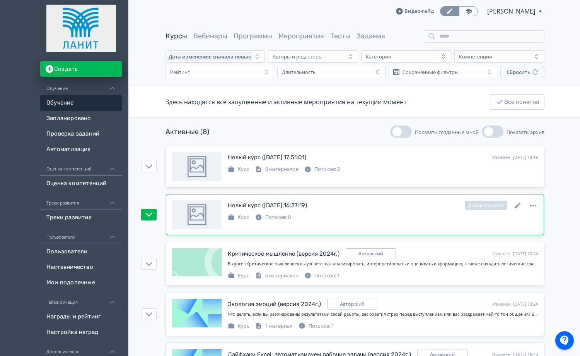
click at [293, 205] on div "Новый курс ([DATE] 16:37:19)" at bounding box center [267, 205] width 79 height 9
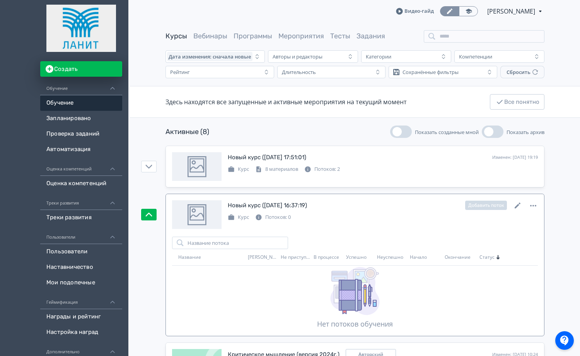
scroll to position [55, 0]
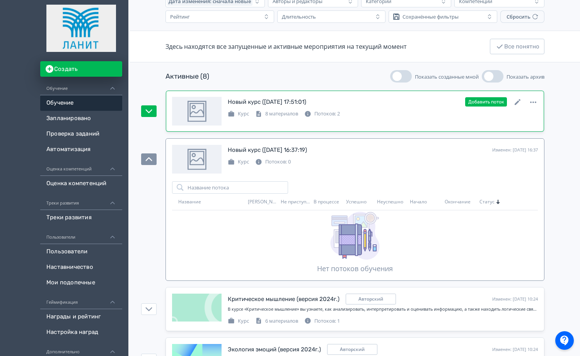
click at [339, 94] on link "Новый курс ([DATE] 17:51:01) Изменен: [DATE] 19:19 Добавить поток Курс 8 матери…" at bounding box center [355, 111] width 378 height 41
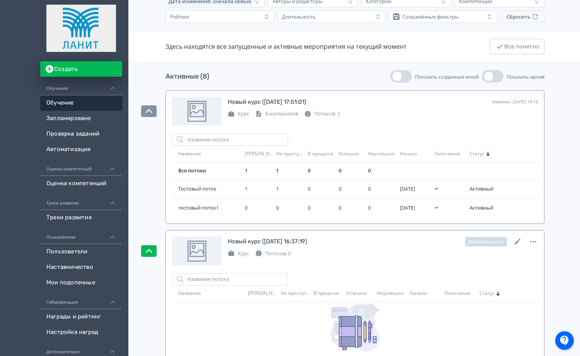
scroll to position [132, 0]
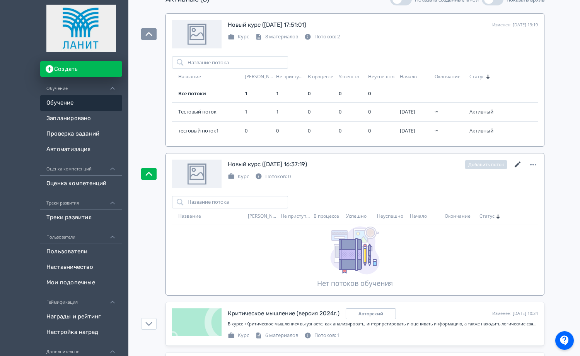
click at [518, 164] on icon at bounding box center [517, 164] width 9 height 9
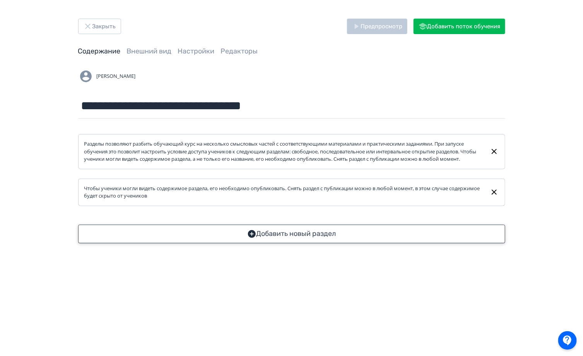
click at [253, 235] on button "Добавить новый раздел" at bounding box center [291, 233] width 427 height 19
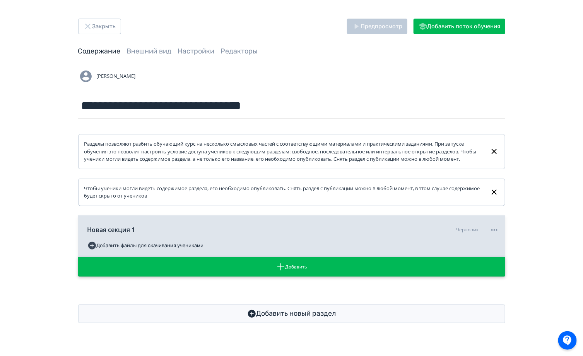
click at [286, 272] on button "Добавить" at bounding box center [291, 266] width 427 height 19
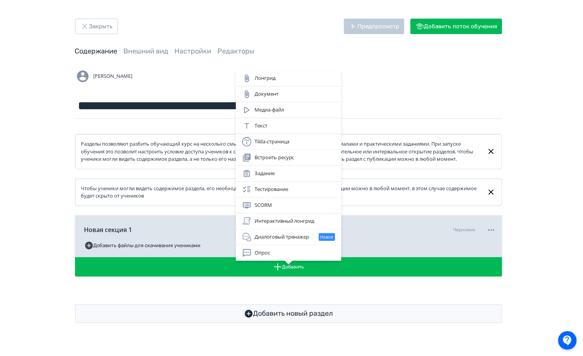
click at [203, 234] on div "Лонгрид Документ Медиа-файл Текст Tilda-страница Встроить ресурс Задание Тестир…" at bounding box center [291, 178] width 583 height 356
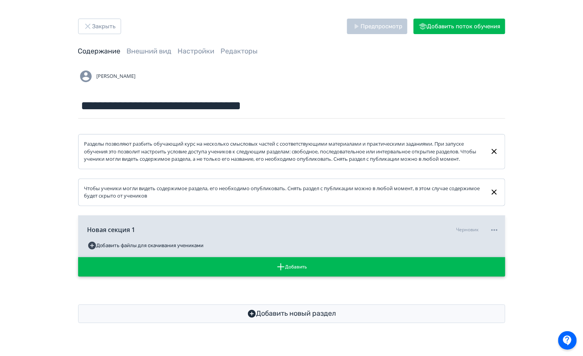
click at [286, 275] on button "Добавить" at bounding box center [291, 266] width 427 height 19
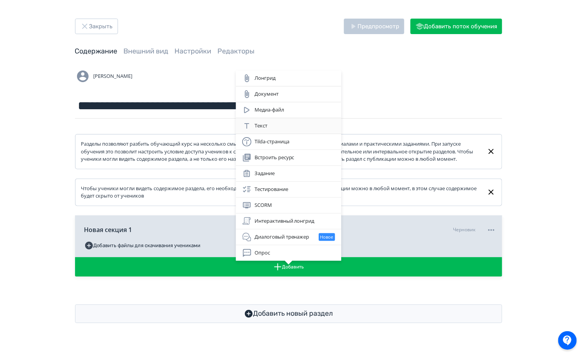
click at [267, 128] on div "Текст" at bounding box center [288, 125] width 93 height 9
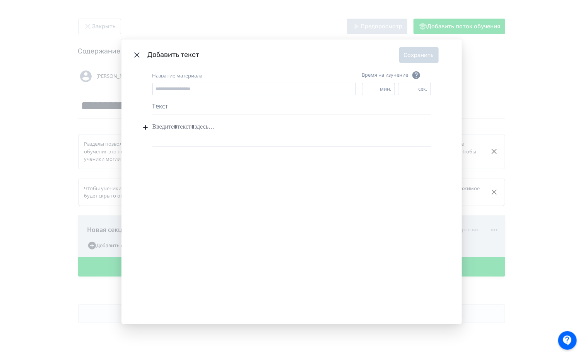
click at [209, 123] on div "Modal" at bounding box center [291, 127] width 279 height 15
click at [215, 215] on div "**********" at bounding box center [291, 196] width 340 height 253
click at [170, 77] on label "Название материала" at bounding box center [177, 76] width 50 height 8
click at [170, 83] on input "Название материала" at bounding box center [254, 89] width 204 height 12
click at [170, 86] on input "Название материала" at bounding box center [254, 89] width 204 height 12
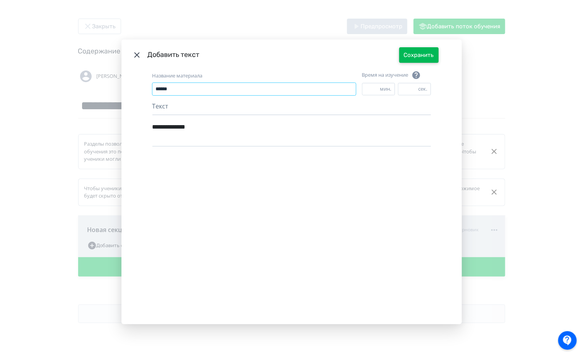
type input "******"
click at [413, 54] on button "Сохранить" at bounding box center [418, 54] width 39 height 15
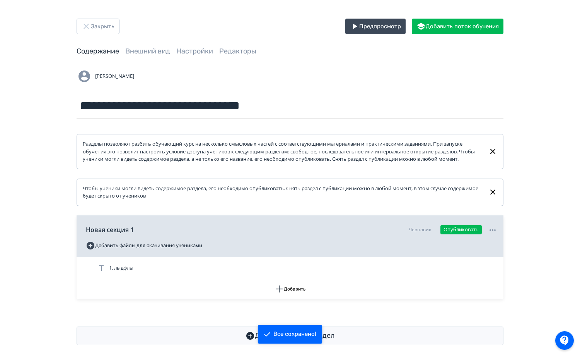
scroll to position [15, 0]
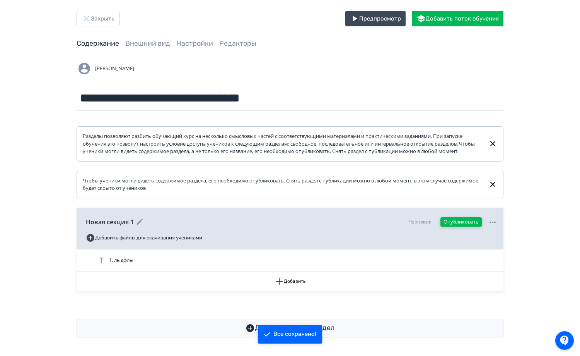
click at [447, 221] on button "Опубликовать" at bounding box center [461, 221] width 41 height 9
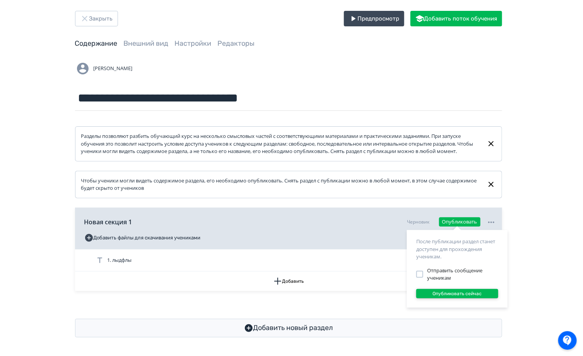
click at [443, 290] on button "Опубликовать сейчас" at bounding box center [457, 293] width 82 height 9
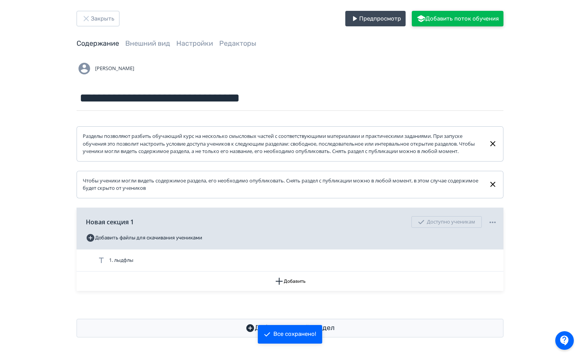
click at [431, 17] on button "Добавить поток обучения" at bounding box center [458, 18] width 92 height 15
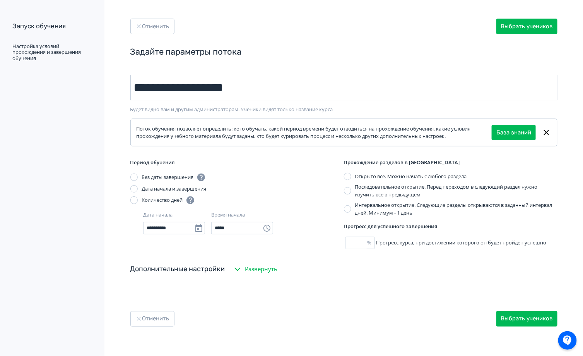
click at [157, 91] on input "**********" at bounding box center [343, 88] width 427 height 26
click at [149, 186] on div "Дата начала и завершения" at bounding box center [174, 189] width 65 height 8
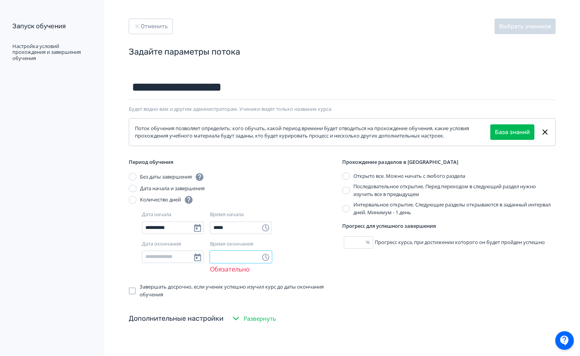
click at [227, 255] on input "Время окончания" at bounding box center [241, 256] width 62 height 12
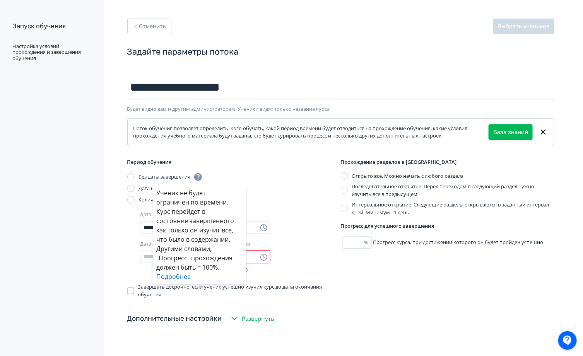
click at [157, 90] on div "Ученик не будет ограничен по времени. Курс перейдет в состояние завершенного ка…" at bounding box center [291, 178] width 583 height 356
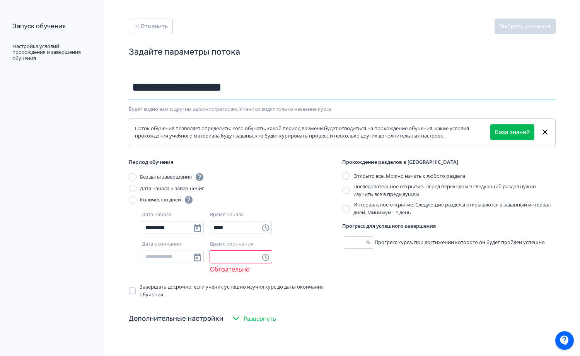
click at [157, 90] on input "**********" at bounding box center [342, 87] width 427 height 25
drag, startPoint x: 151, startPoint y: 85, endPoint x: 174, endPoint y: 85, distance: 22.4
click at [174, 85] on input "**********" at bounding box center [342, 87] width 427 height 25
click at [209, 91] on input "**********" at bounding box center [342, 87] width 427 height 25
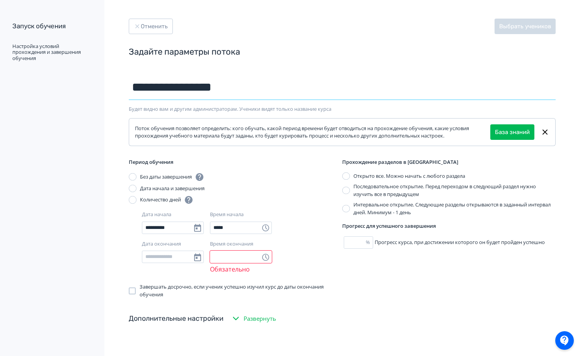
click at [154, 85] on input "**********" at bounding box center [342, 87] width 427 height 25
click at [190, 86] on input "**********" at bounding box center [342, 87] width 427 height 25
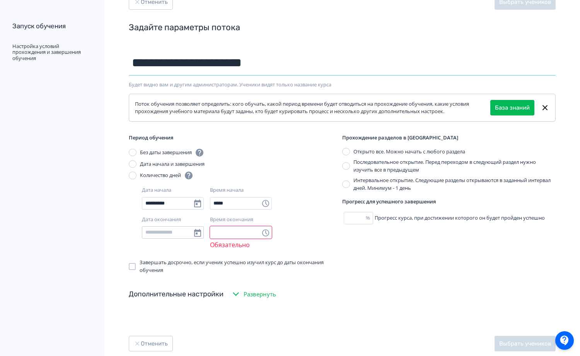
type input "**********"
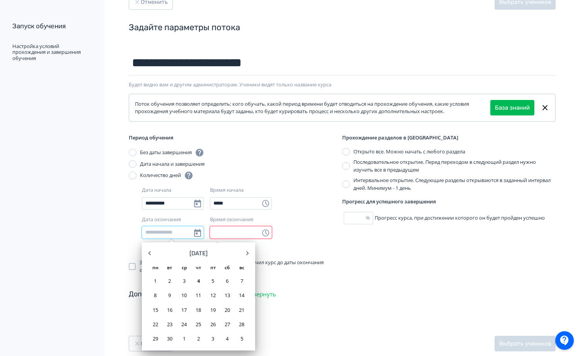
click at [181, 236] on input "Дата окончания" at bounding box center [173, 232] width 62 height 12
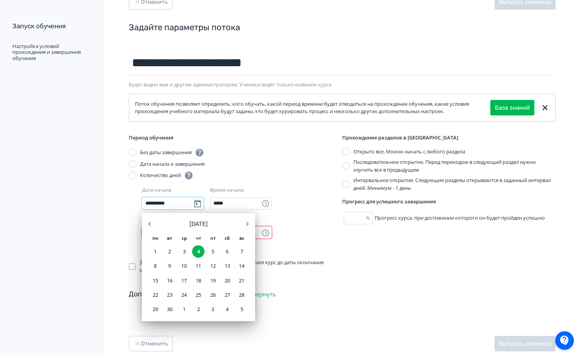
click at [194, 202] on input "**********" at bounding box center [173, 203] width 62 height 12
click at [154, 267] on div "8" at bounding box center [155, 266] width 12 height 12
type input "**********"
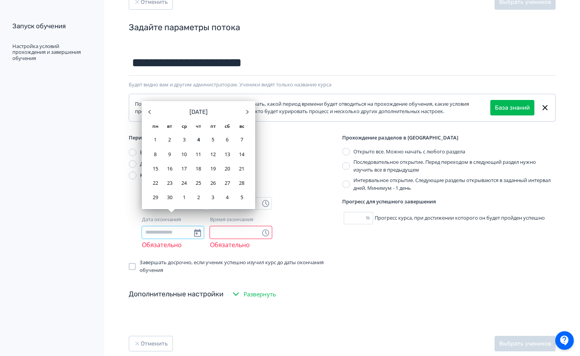
click at [197, 233] on input "Дата окончания" at bounding box center [173, 232] width 62 height 12
click at [242, 182] on div "28" at bounding box center [242, 182] width 12 height 12
type input "**********"
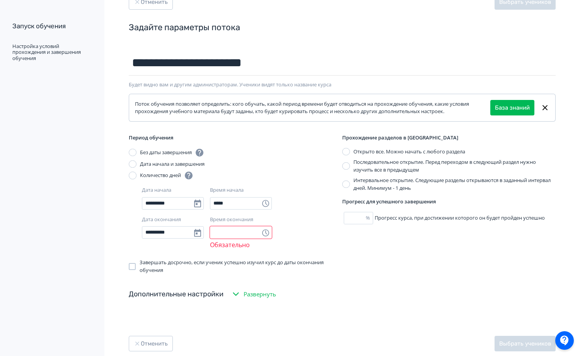
scroll to position [48, 0]
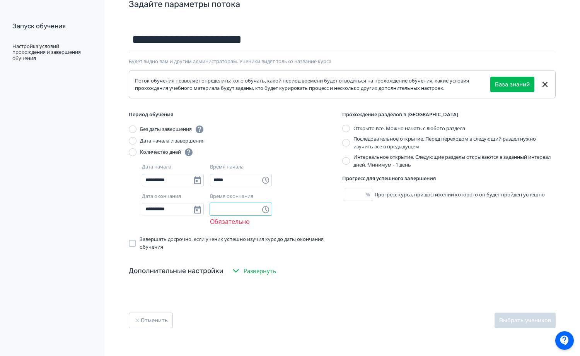
click at [254, 210] on input "Время окончания" at bounding box center [241, 209] width 62 height 12
click at [265, 210] on input "Время окончания" at bounding box center [241, 209] width 62 height 12
click at [251, 209] on input "Время окончания" at bounding box center [241, 209] width 62 height 12
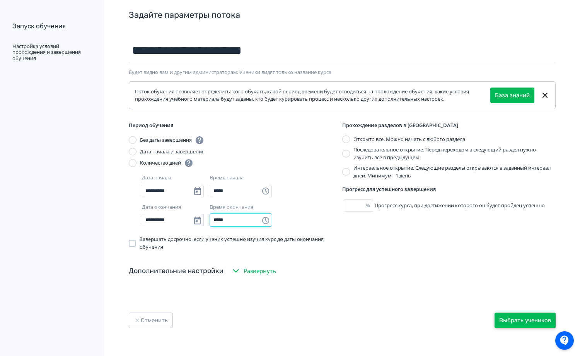
type input "*****"
click at [517, 320] on button "Выбрать учеников" at bounding box center [525, 319] width 61 height 15
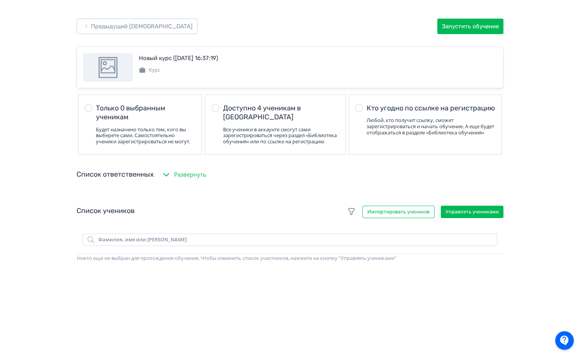
click at [172, 177] on button "Развернуть" at bounding box center [184, 174] width 48 height 15
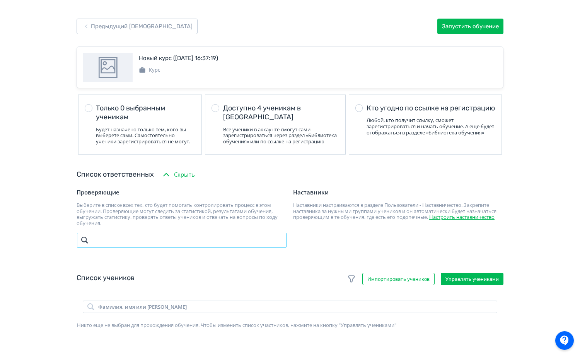
click at [140, 243] on input "search" at bounding box center [182, 239] width 210 height 15
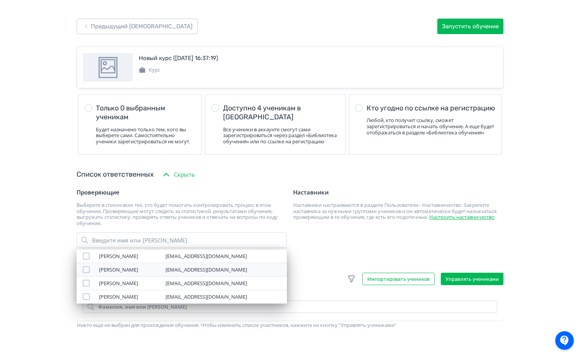
click at [153, 276] on td "[PERSON_NAME]" at bounding box center [129, 270] width 67 height 14
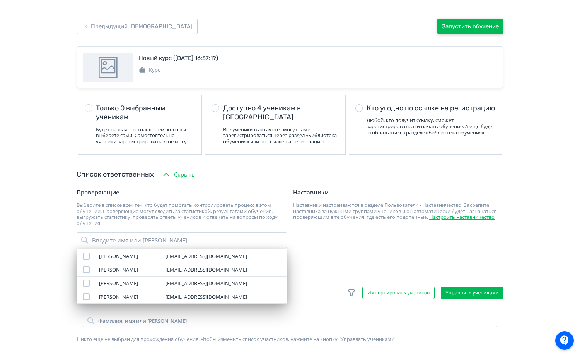
click at [476, 25] on button "Запустить обучение" at bounding box center [471, 26] width 66 height 15
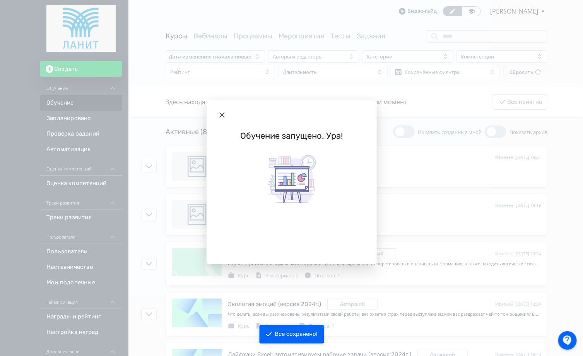
click at [472, 14] on div "Обучение запущено. Ура!" at bounding box center [291, 178] width 583 height 356
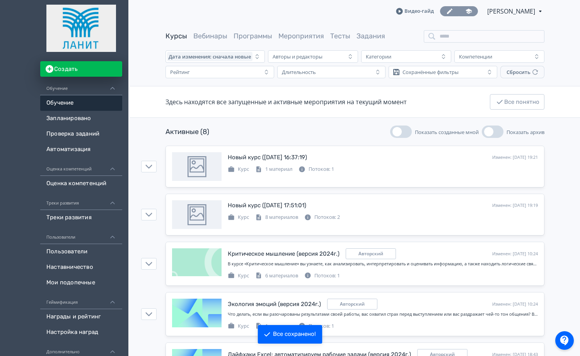
click at [470, 12] on icon at bounding box center [469, 11] width 6 height 5
